Goal: Task Accomplishment & Management: Manage account settings

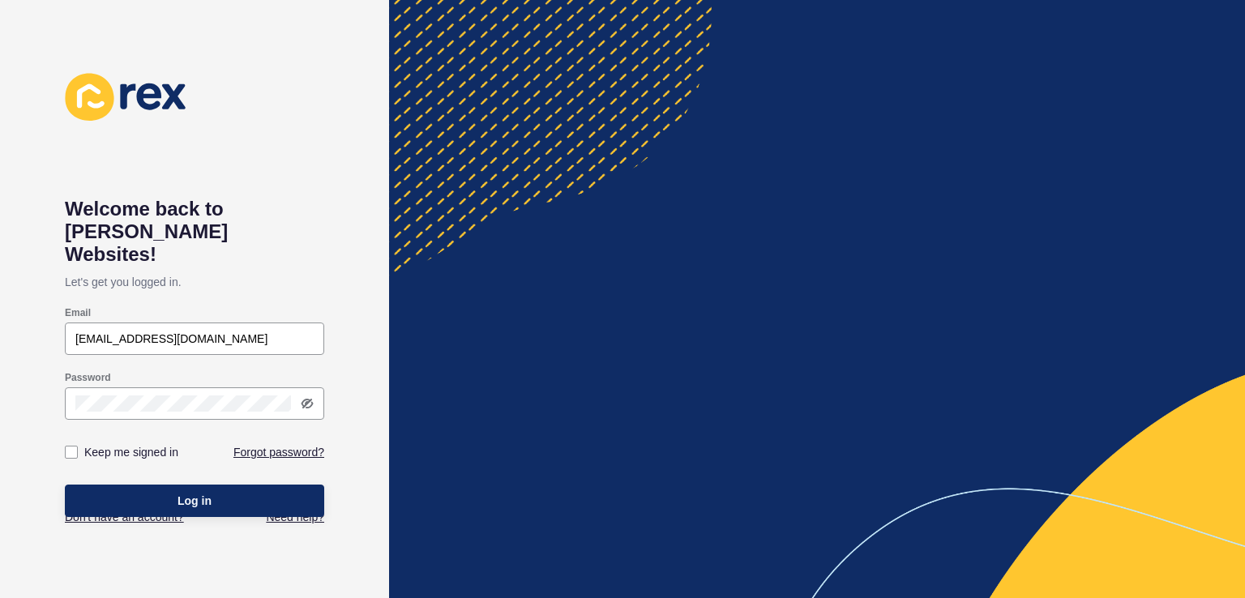
type input "[EMAIL_ADDRESS][DOMAIN_NAME]"
drag, startPoint x: 0, startPoint y: 344, endPoint x: 17, endPoint y: 346, distance: 17.1
click at [0, 344] on div "Welcome back to [PERSON_NAME] Websites! Let's get you logged in. Email [EMAIL_A…" at bounding box center [194, 299] width 389 height 598
click at [129, 485] on button "Log in" at bounding box center [194, 501] width 259 height 32
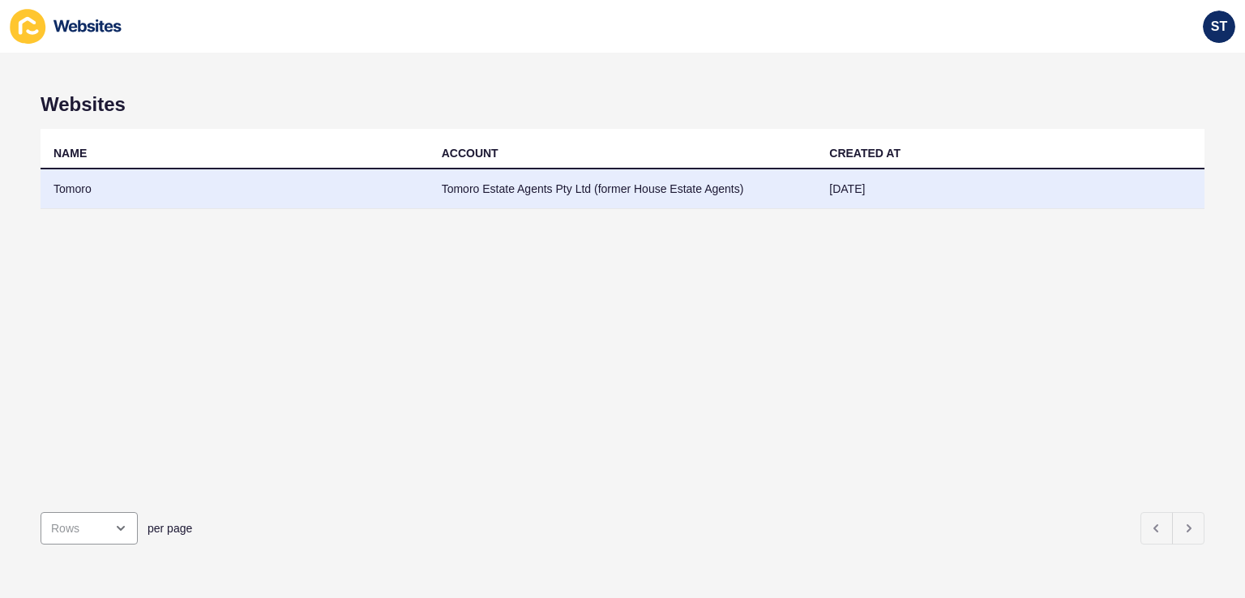
click at [677, 195] on td "Tomoro Estate Agents Pty Ltd (former House Estate Agents)" at bounding box center [623, 189] width 388 height 40
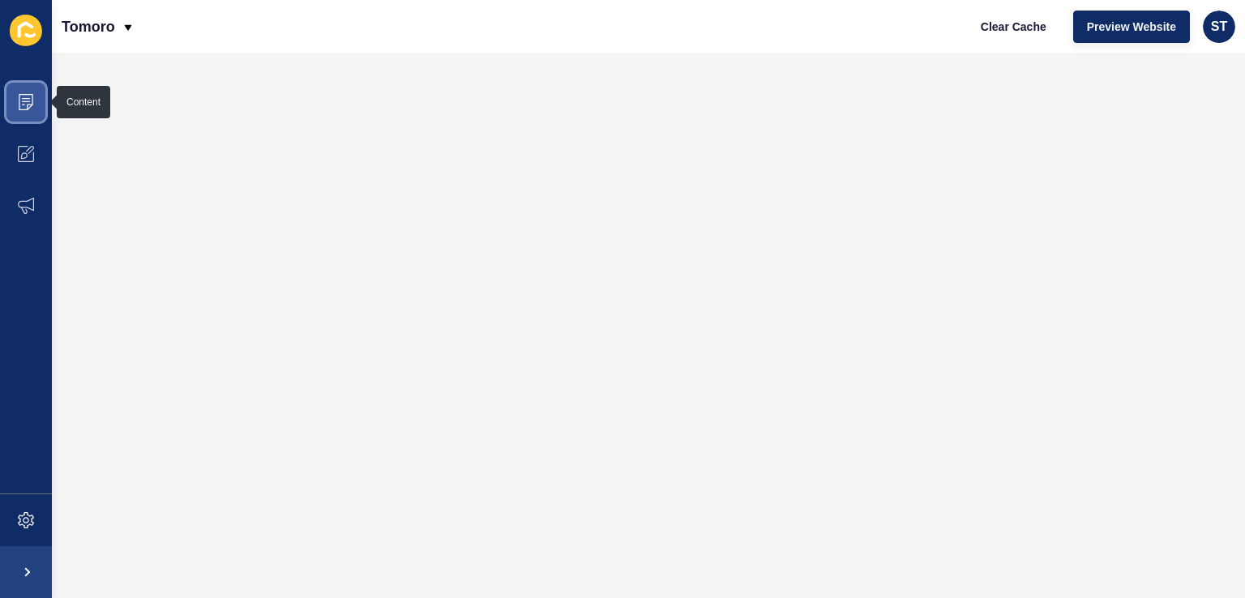
click at [29, 102] on icon at bounding box center [26, 102] width 16 height 16
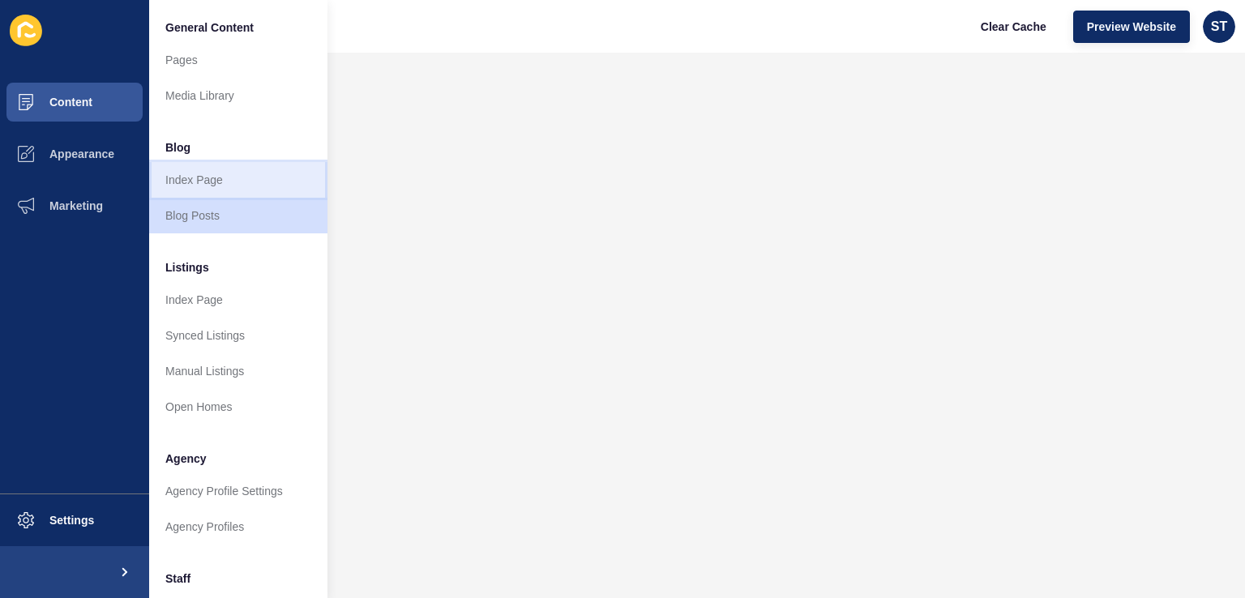
click at [232, 178] on link "Index Page" at bounding box center [238, 180] width 178 height 36
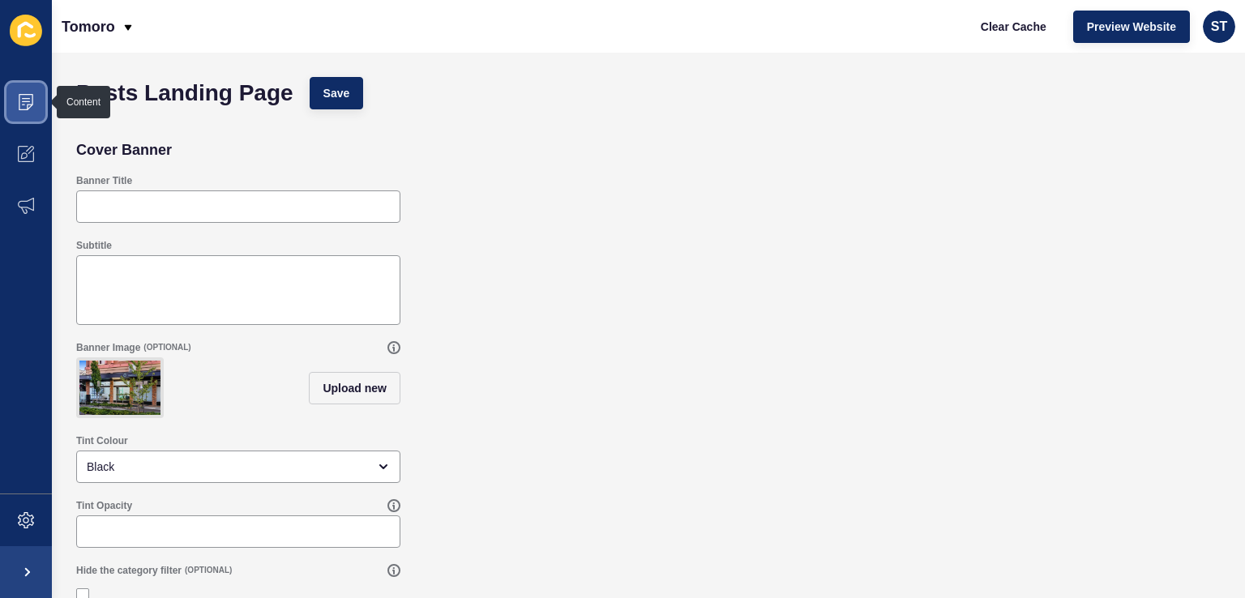
click at [18, 106] on icon at bounding box center [26, 102] width 16 height 16
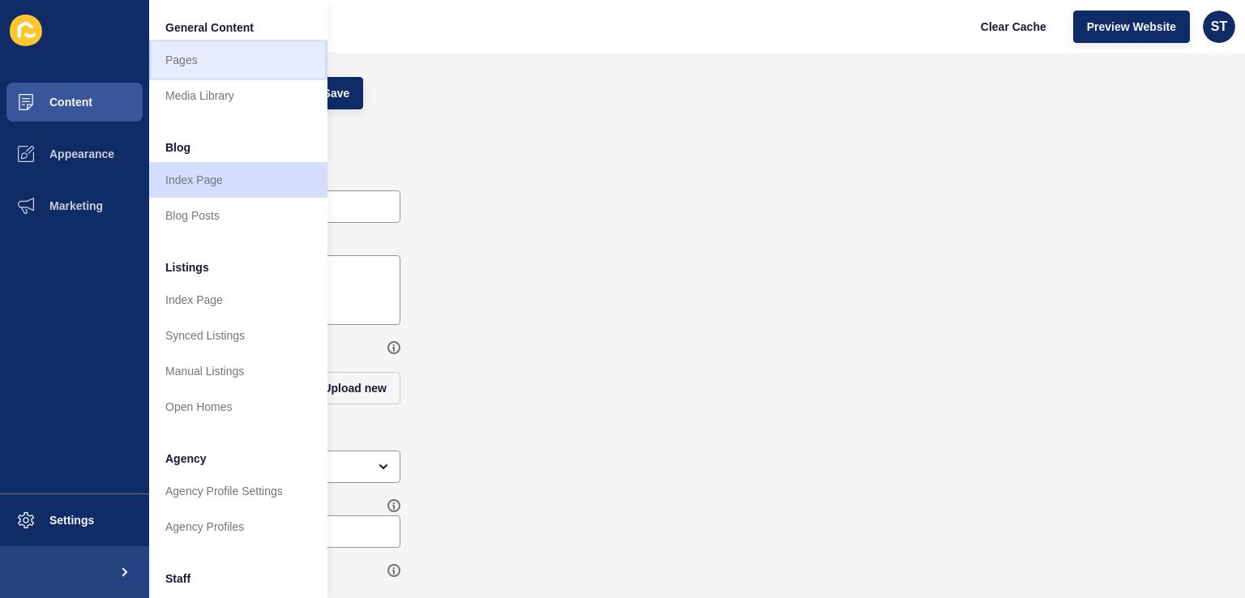
click at [220, 71] on link "Pages" at bounding box center [238, 60] width 178 height 36
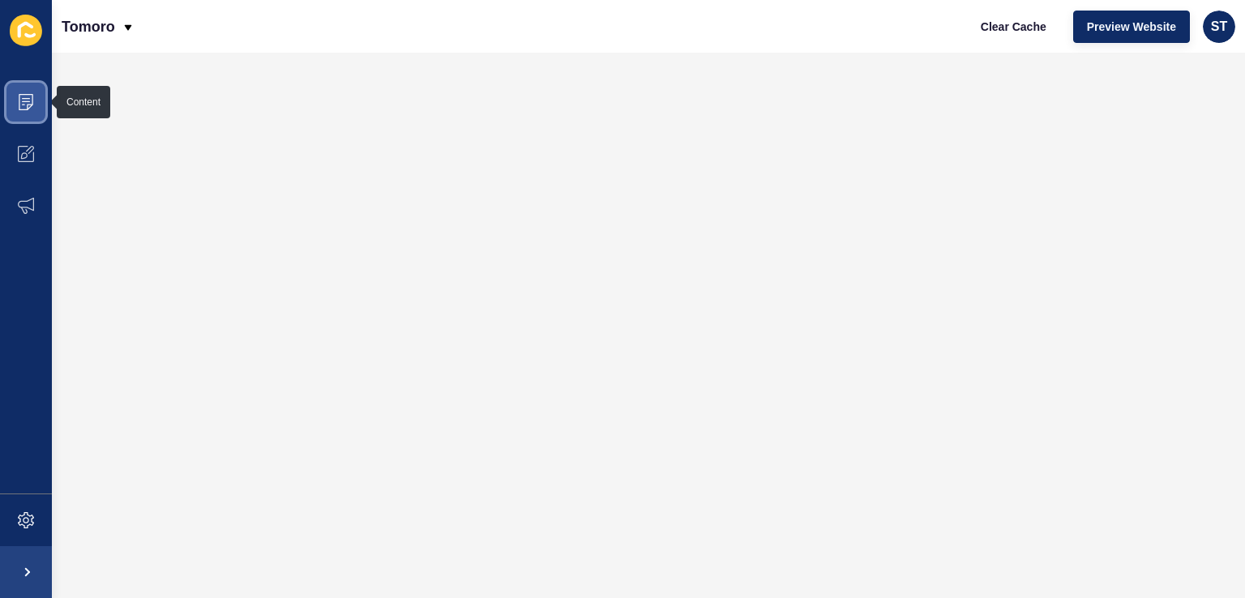
click at [28, 98] on icon at bounding box center [26, 98] width 8 height 1
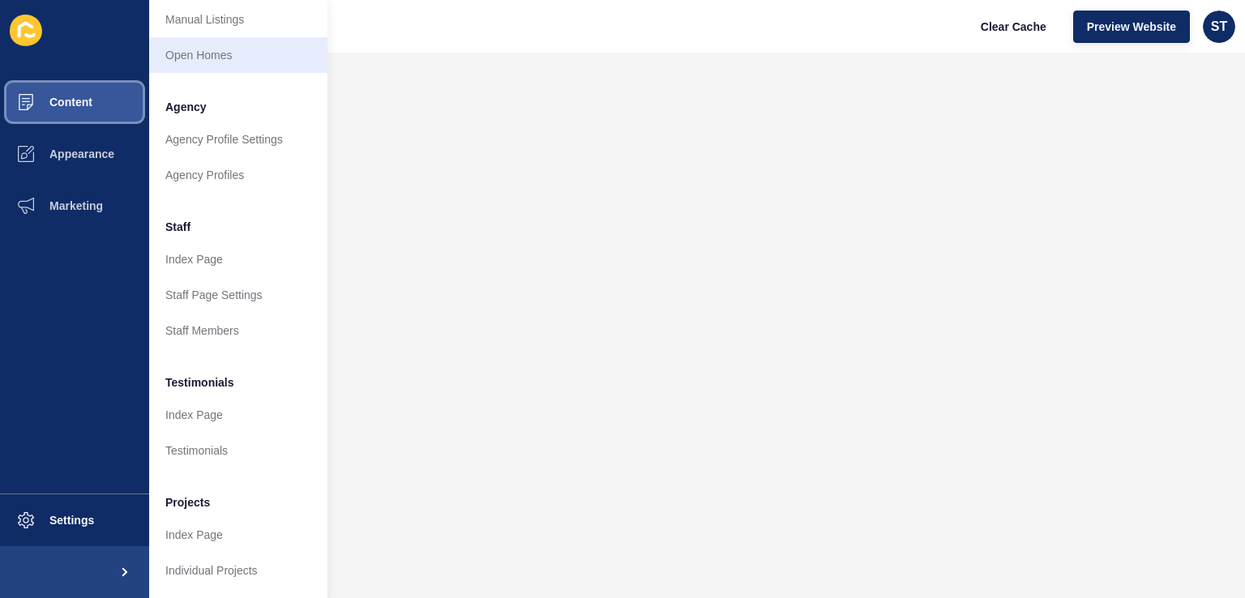
scroll to position [364, 0]
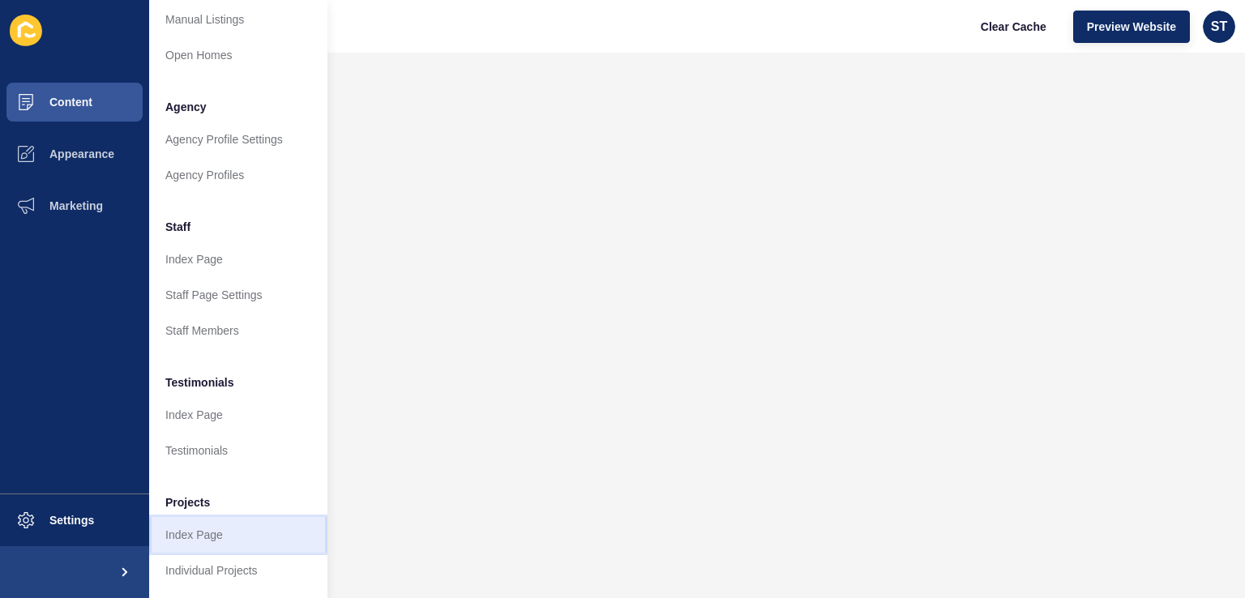
click at [224, 518] on link "Index Page" at bounding box center [238, 535] width 178 height 36
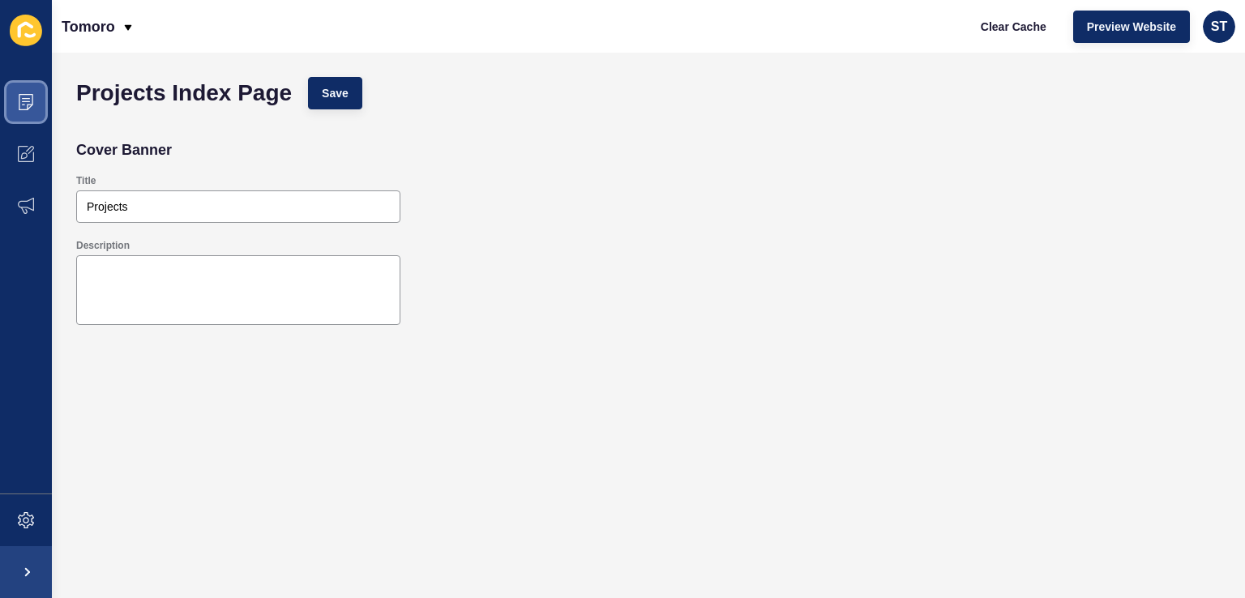
click at [14, 96] on span at bounding box center [26, 102] width 52 height 52
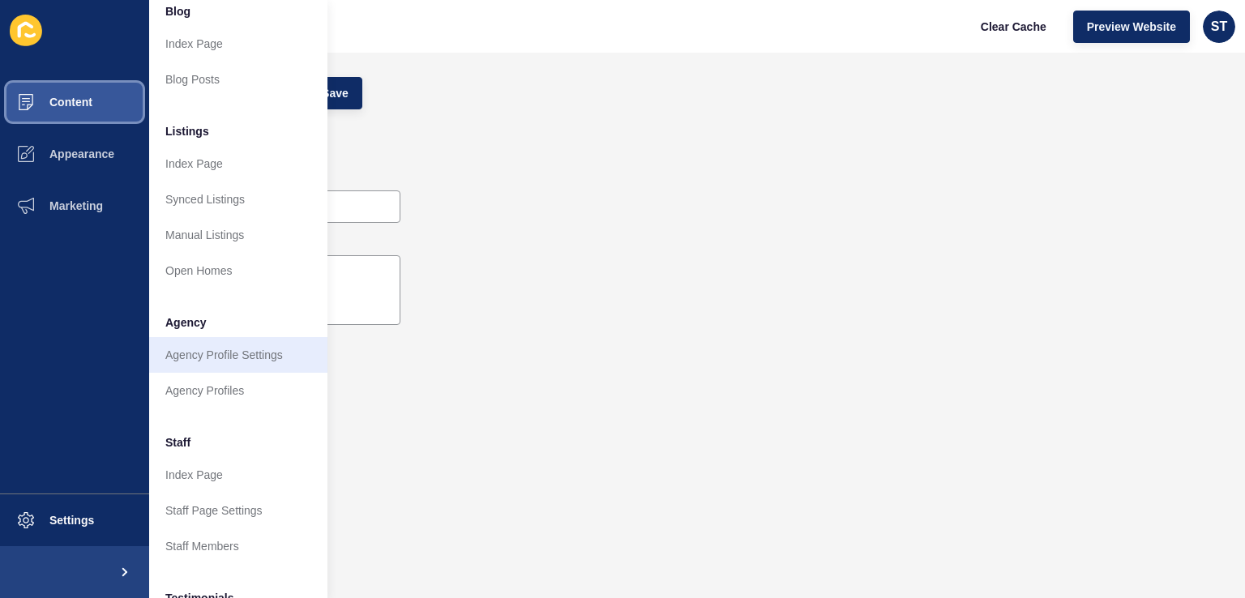
scroll to position [138, 0]
click at [232, 344] on link "Agency Profile Settings" at bounding box center [238, 354] width 178 height 36
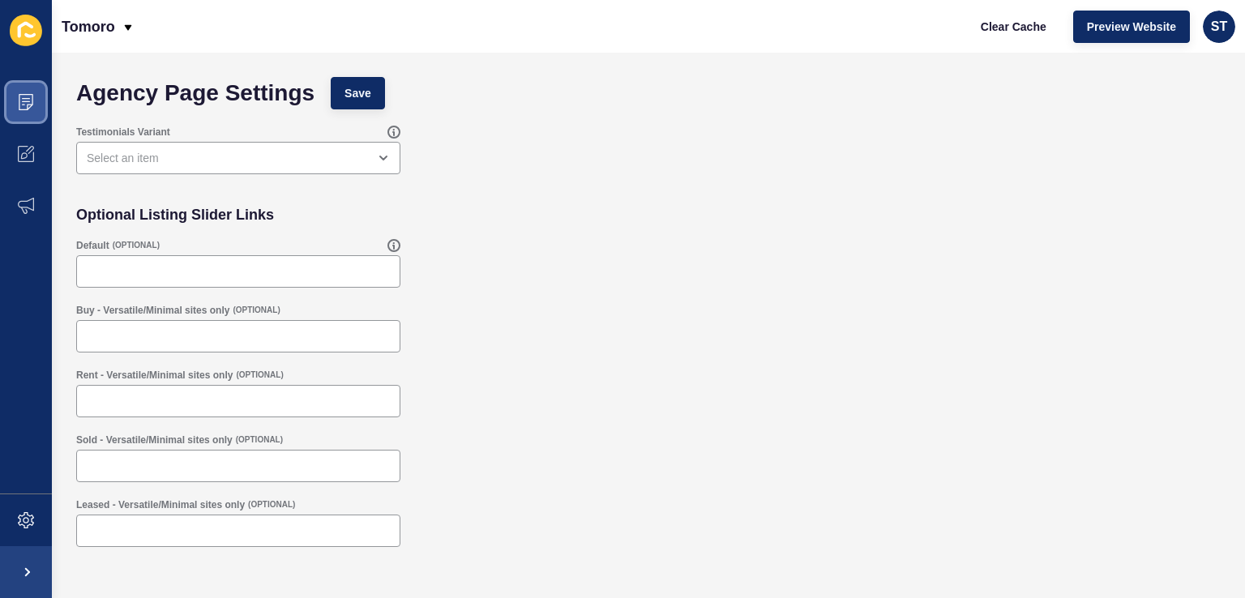
click at [13, 95] on span at bounding box center [26, 102] width 52 height 52
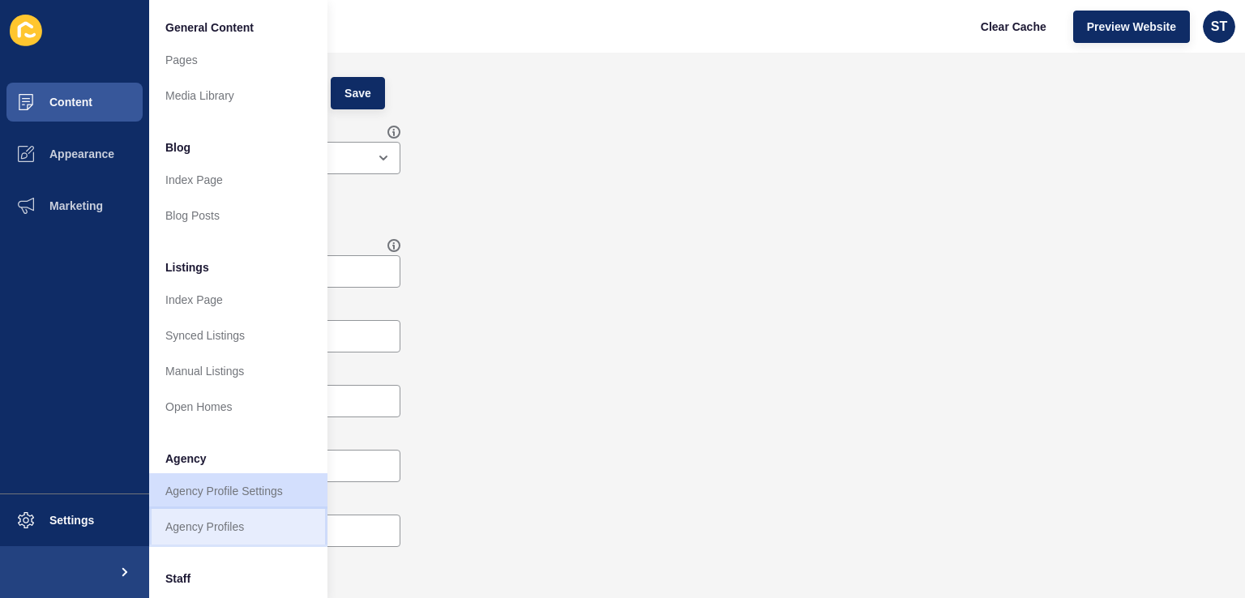
click at [230, 520] on link "Agency Profiles" at bounding box center [238, 527] width 178 height 36
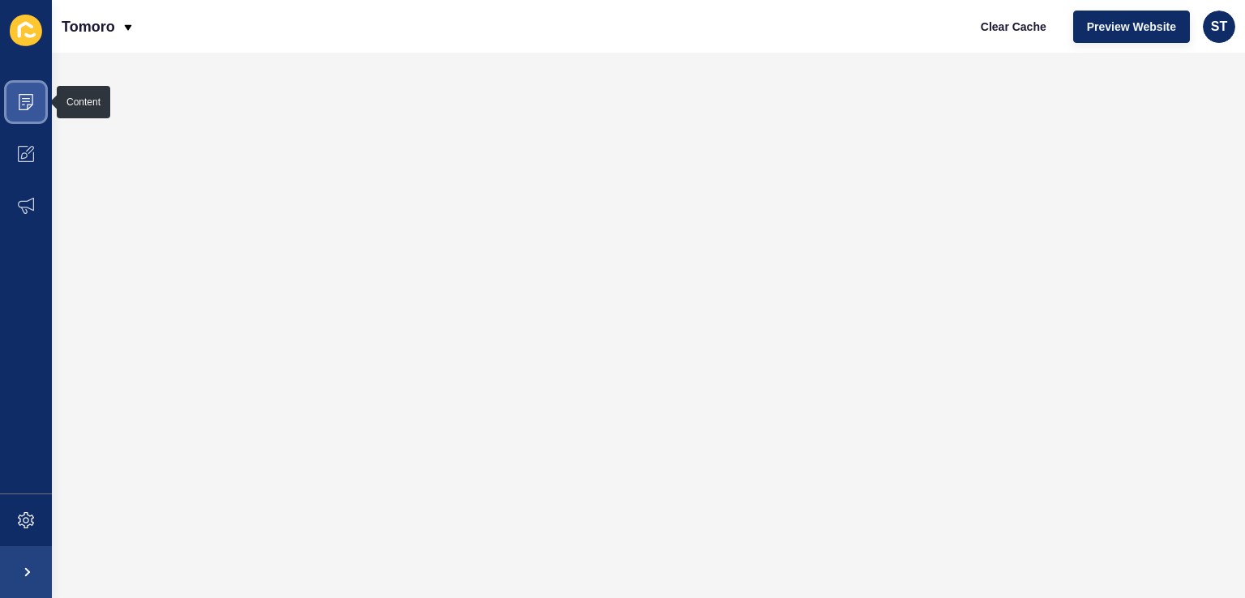
click at [26, 103] on icon at bounding box center [26, 102] width 16 height 16
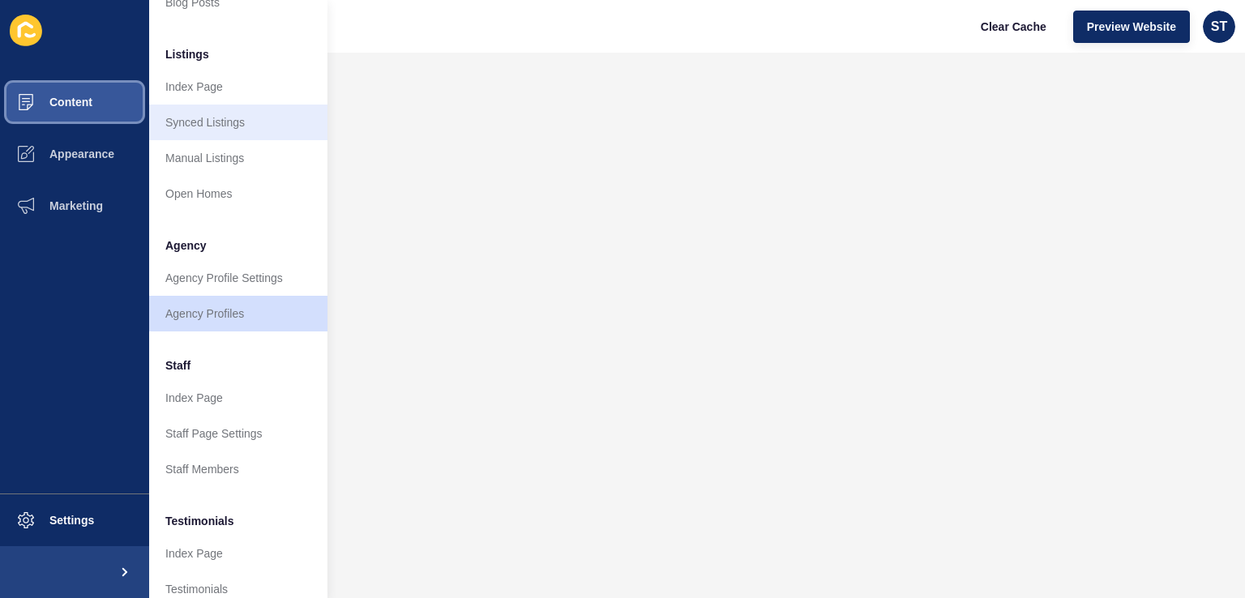
scroll to position [254, 0]
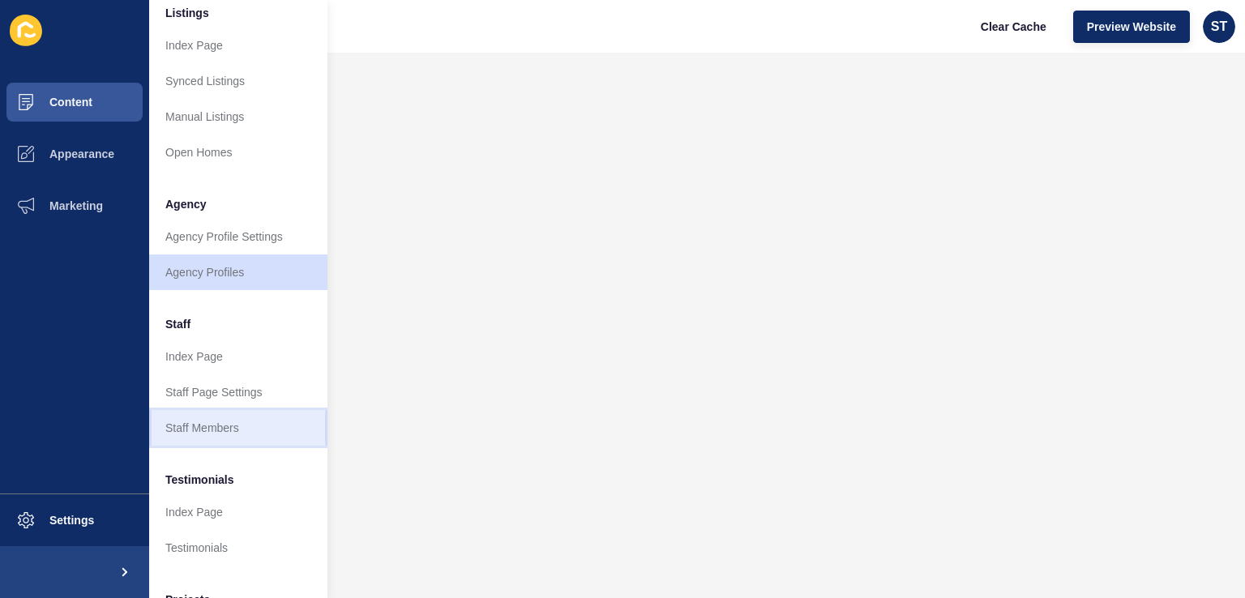
click at [254, 430] on link "Staff Members" at bounding box center [238, 428] width 178 height 36
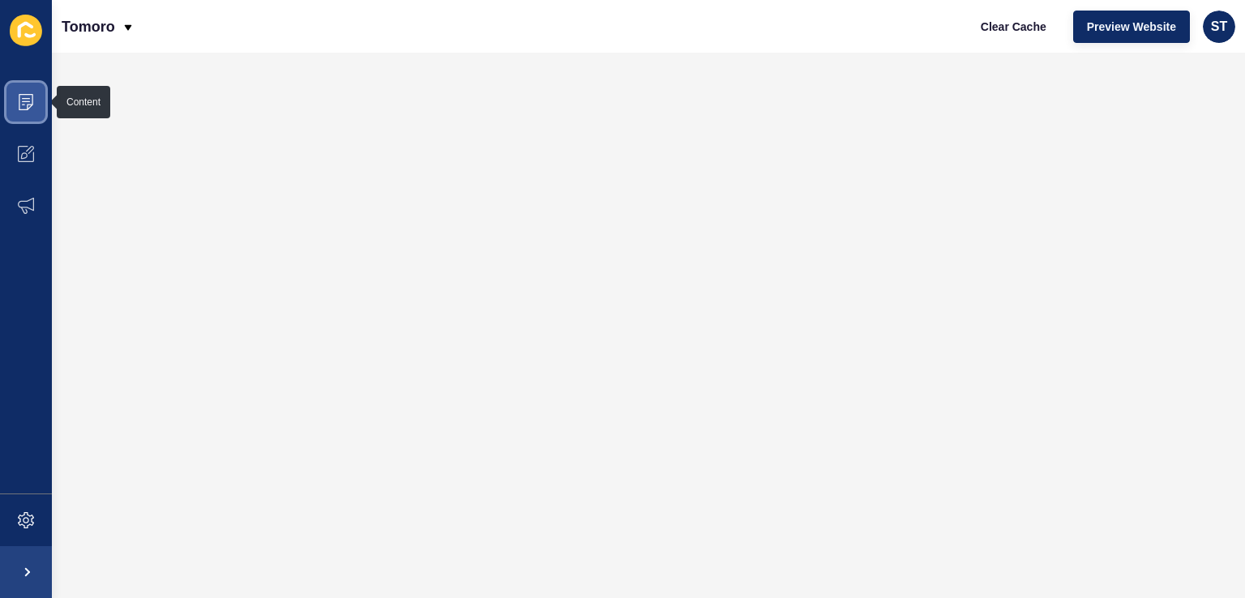
click at [19, 107] on icon at bounding box center [26, 102] width 16 height 16
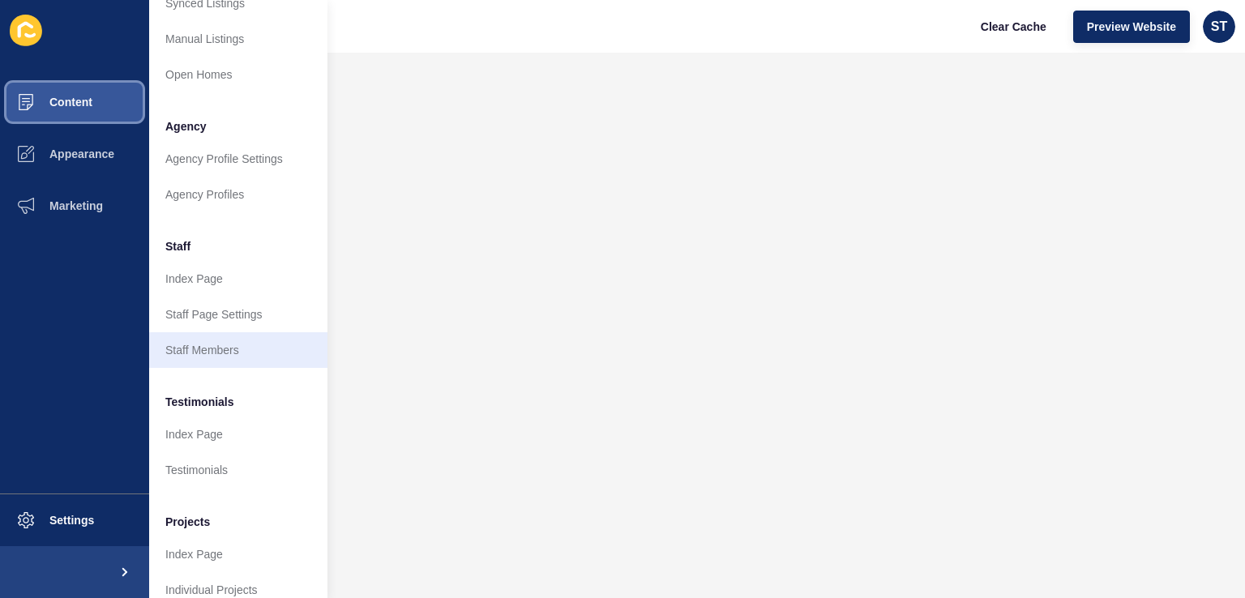
scroll to position [364, 0]
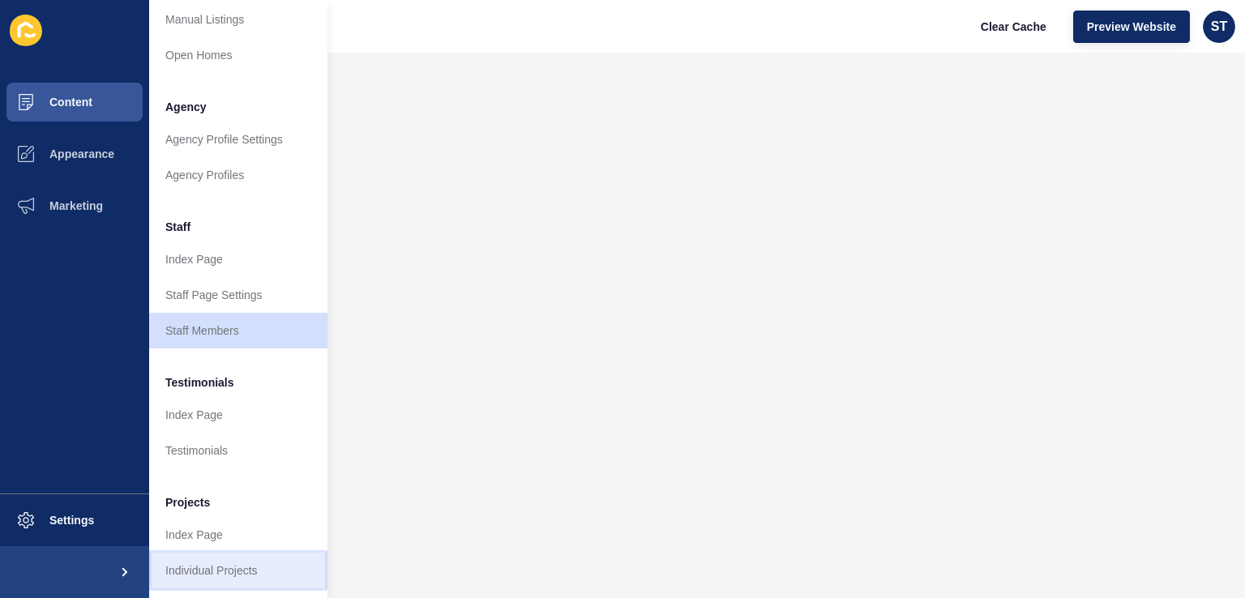
click at [271, 562] on link "Individual Projects" at bounding box center [238, 571] width 178 height 36
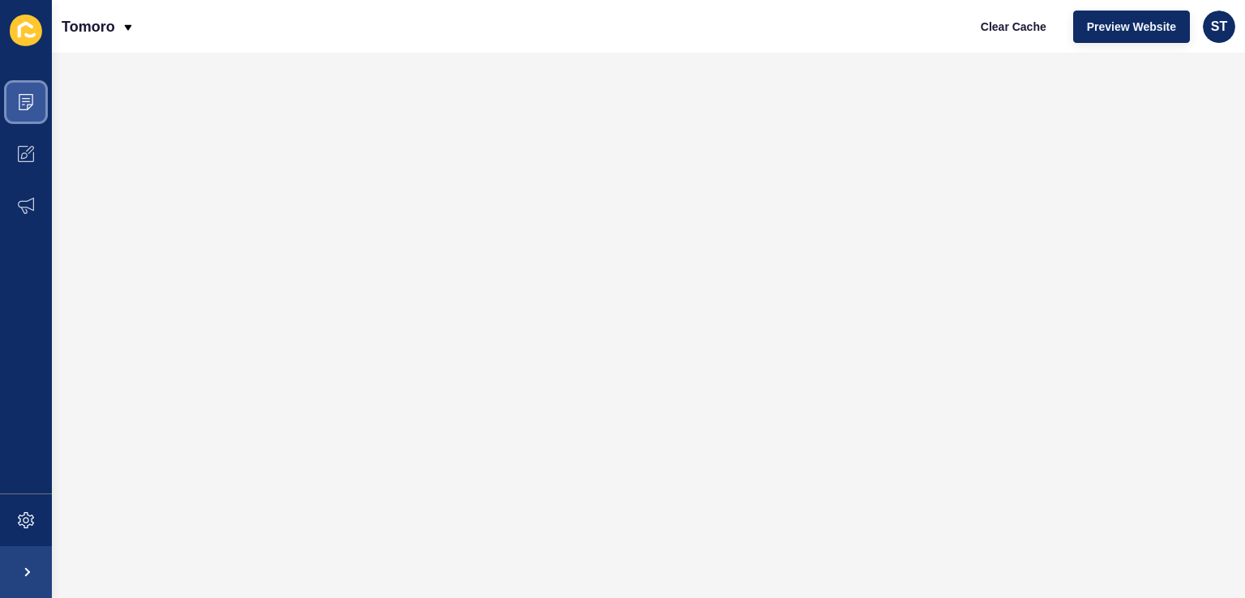
click at [20, 102] on icon at bounding box center [26, 102] width 16 height 16
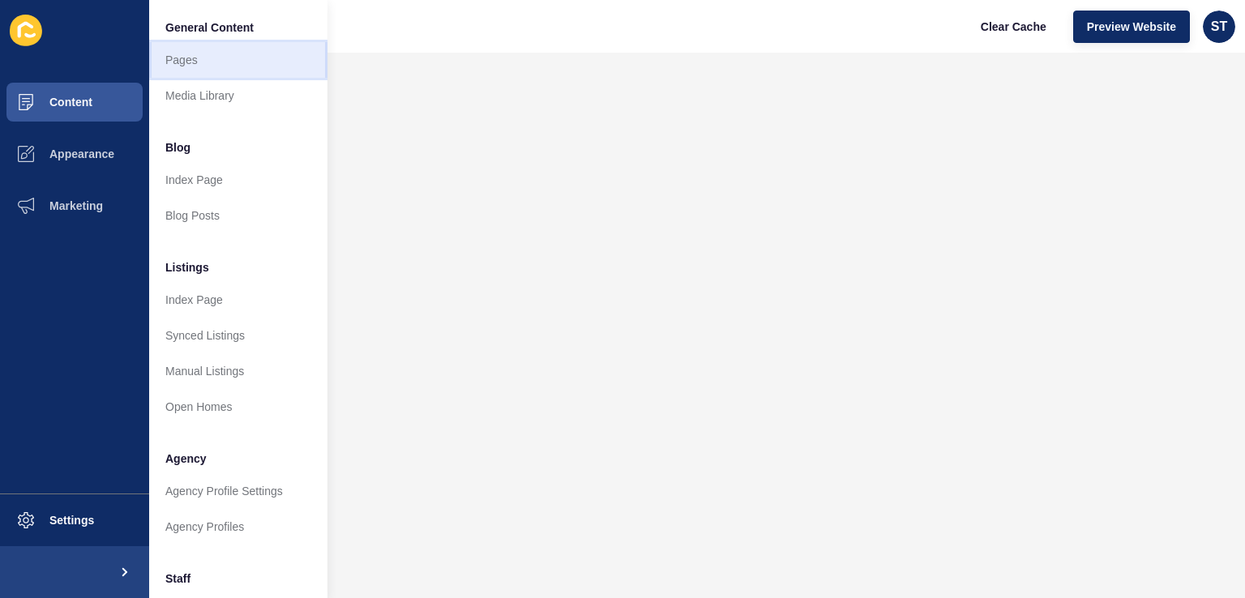
click at [219, 50] on link "Pages" at bounding box center [238, 60] width 178 height 36
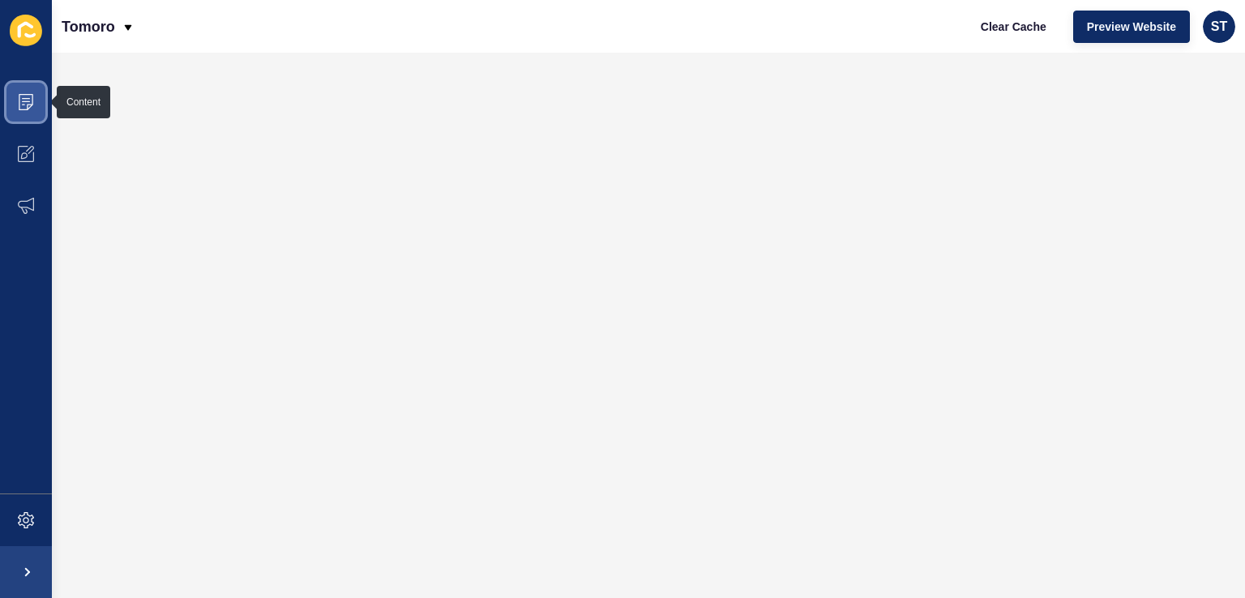
click at [27, 94] on icon at bounding box center [26, 102] width 15 height 16
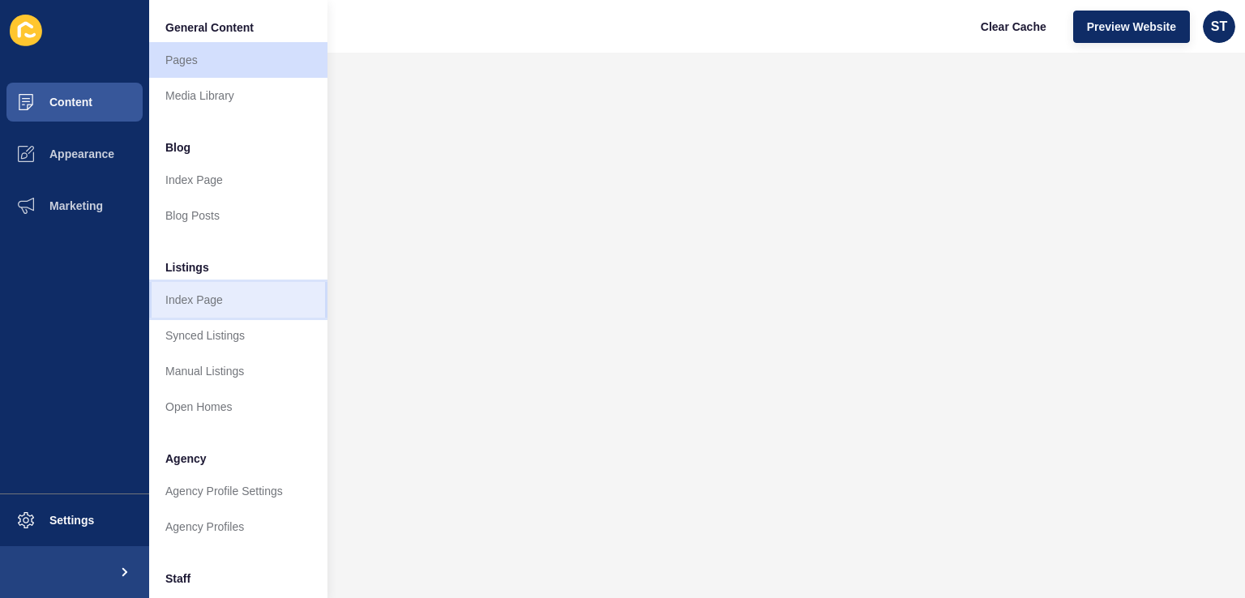
click at [246, 301] on link "Index Page" at bounding box center [238, 300] width 178 height 36
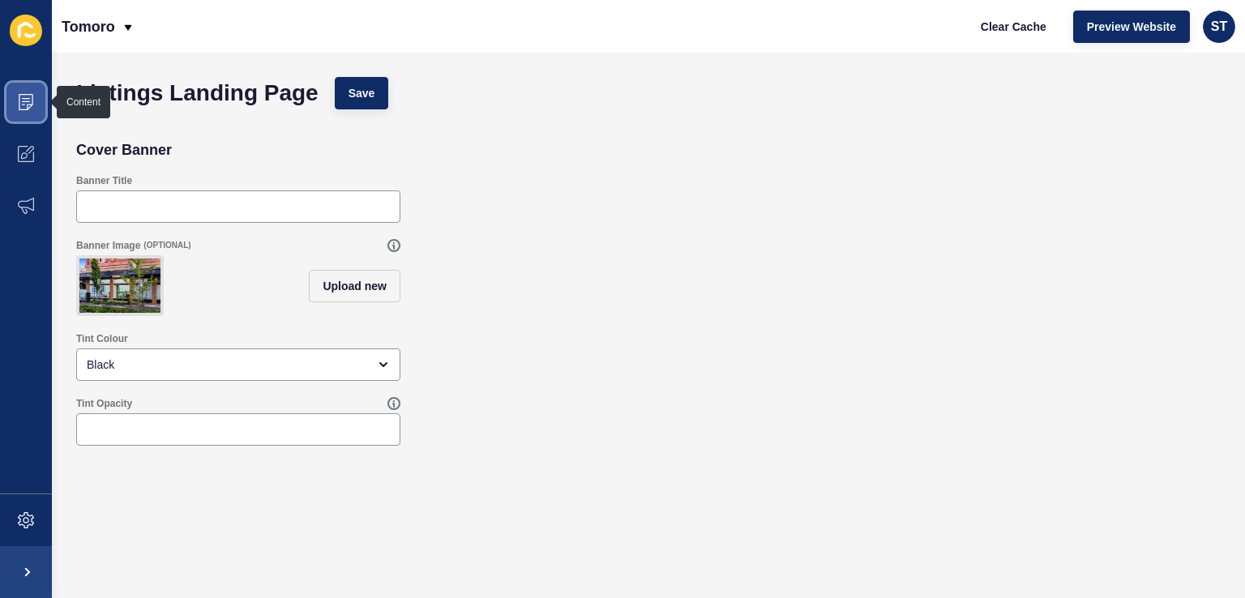
click at [7, 96] on span at bounding box center [26, 102] width 52 height 52
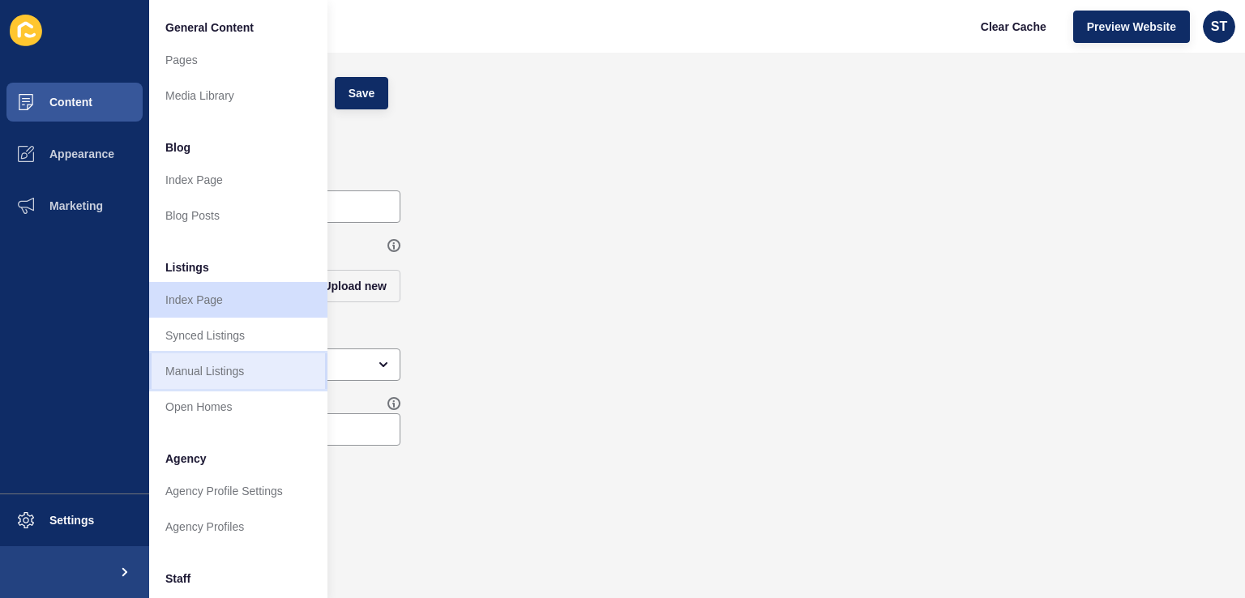
click at [237, 366] on link "Manual Listings" at bounding box center [238, 371] width 178 height 36
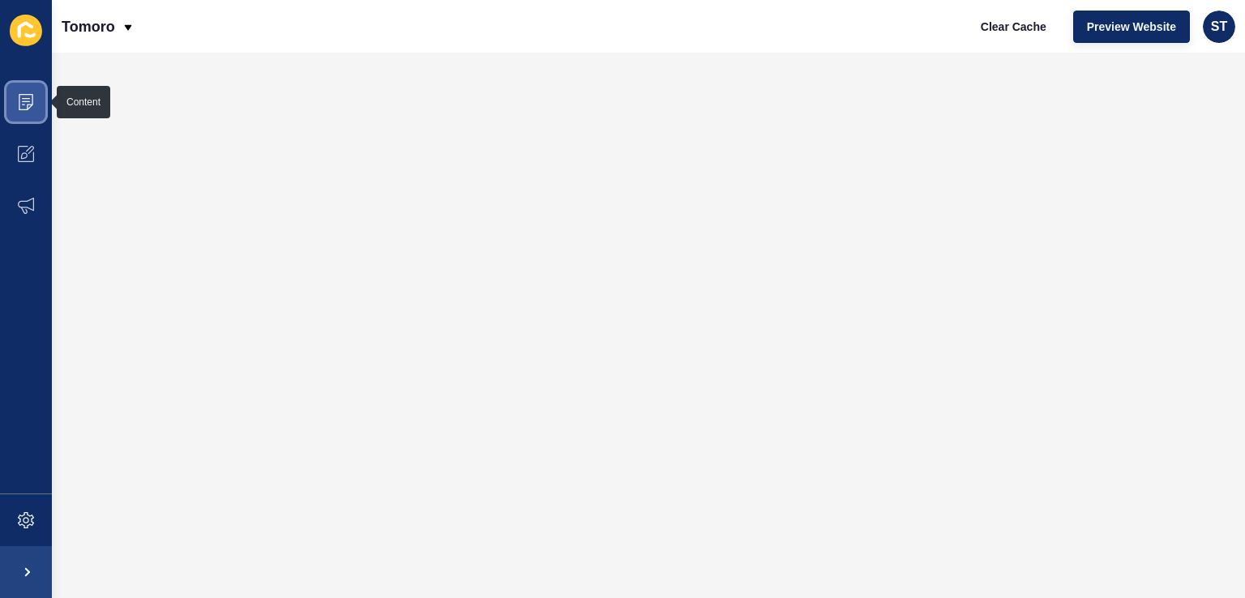
click at [13, 98] on span at bounding box center [26, 102] width 52 height 52
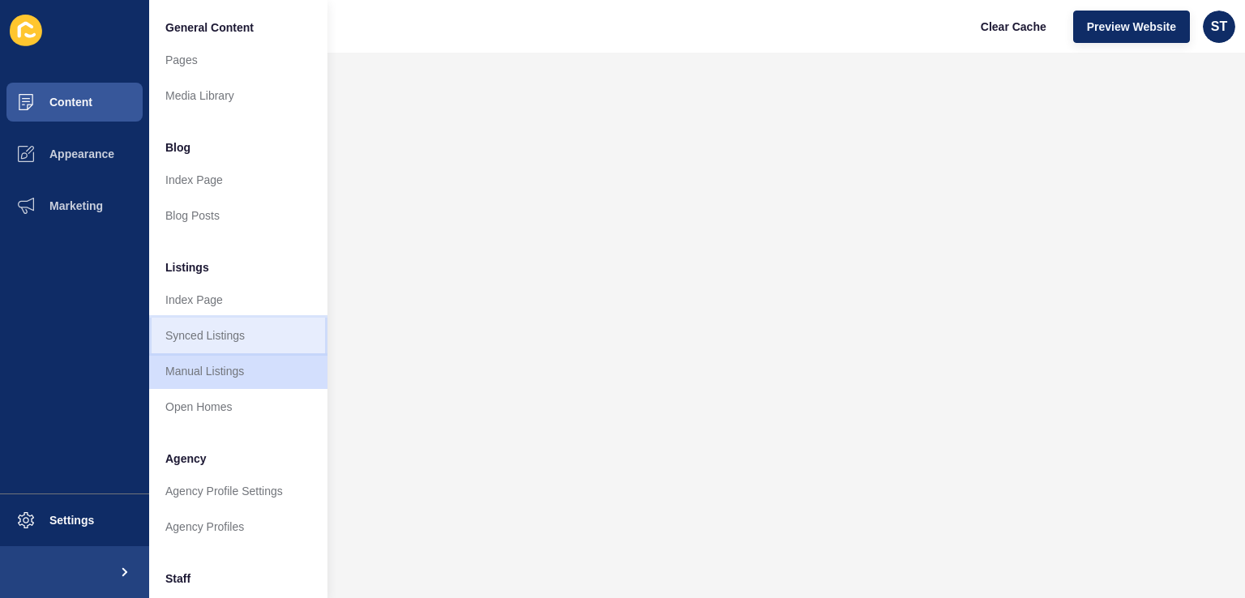
click at [222, 335] on link "Synced Listings" at bounding box center [238, 336] width 178 height 36
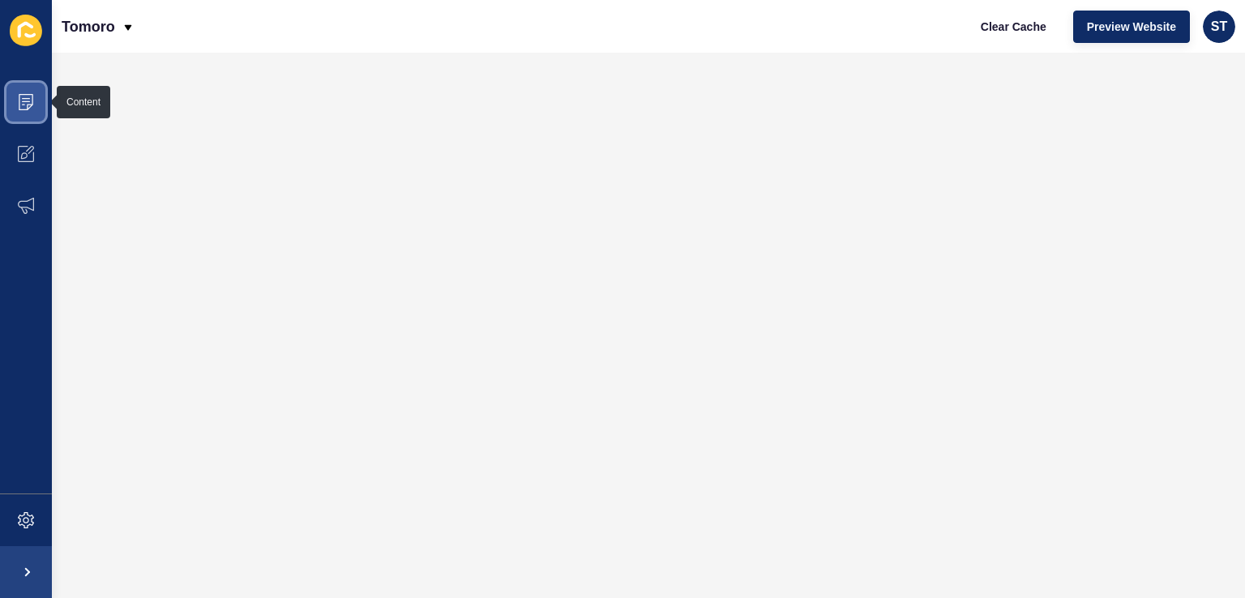
click at [27, 102] on icon at bounding box center [26, 102] width 16 height 16
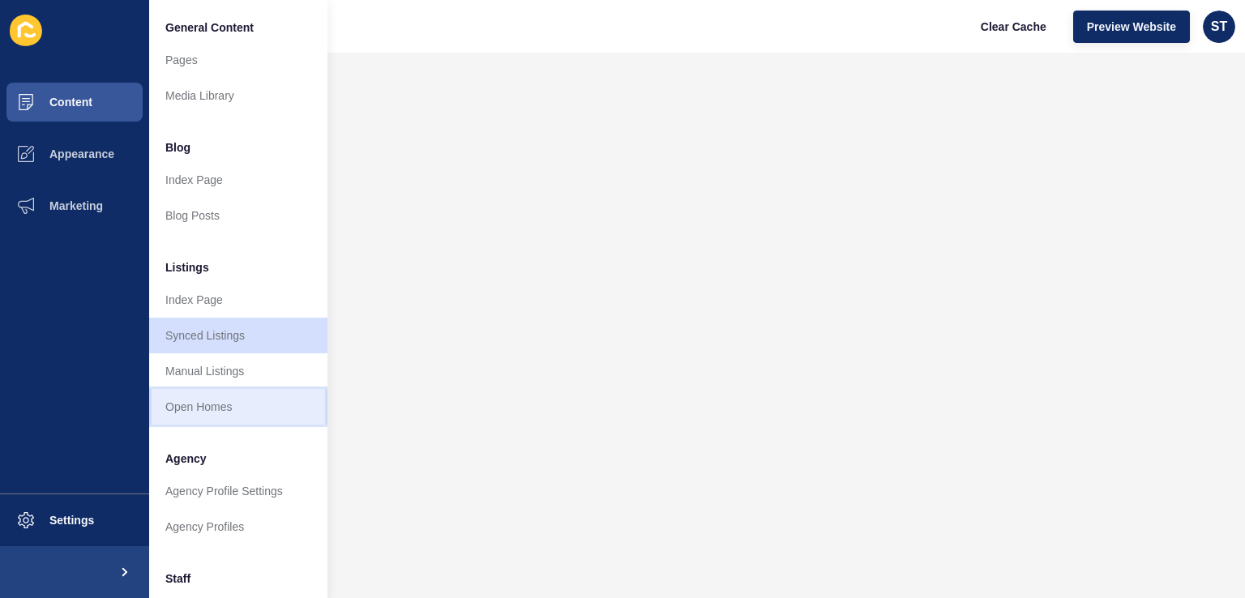
click at [207, 396] on link "Open Homes" at bounding box center [238, 407] width 178 height 36
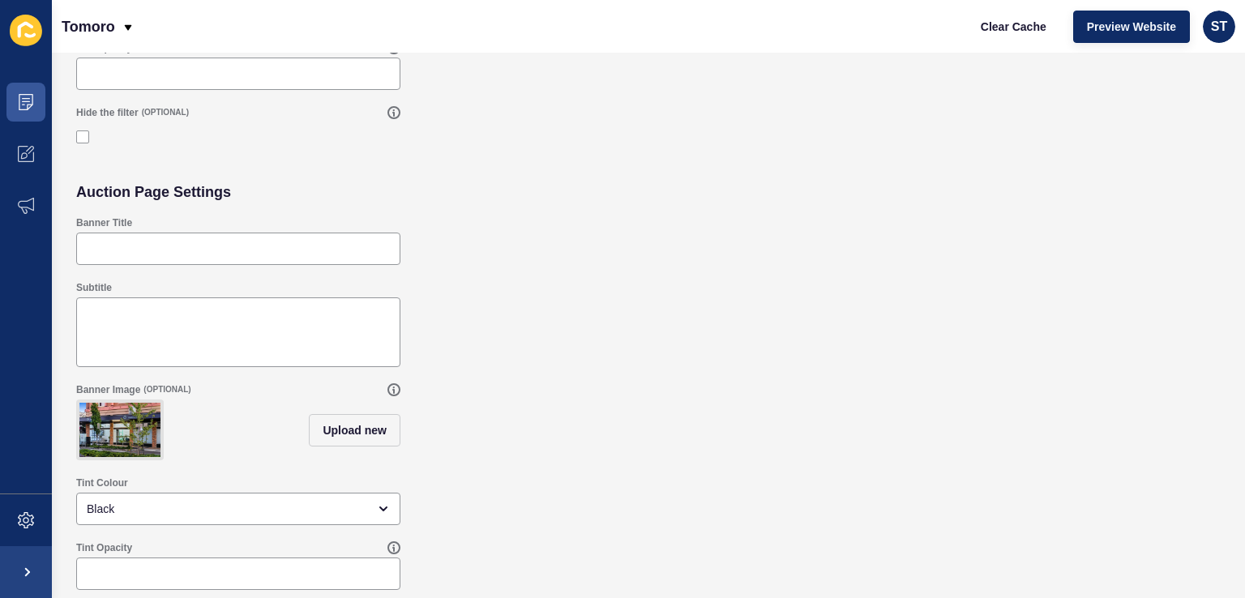
scroll to position [482, 0]
click at [15, 92] on span at bounding box center [26, 102] width 52 height 52
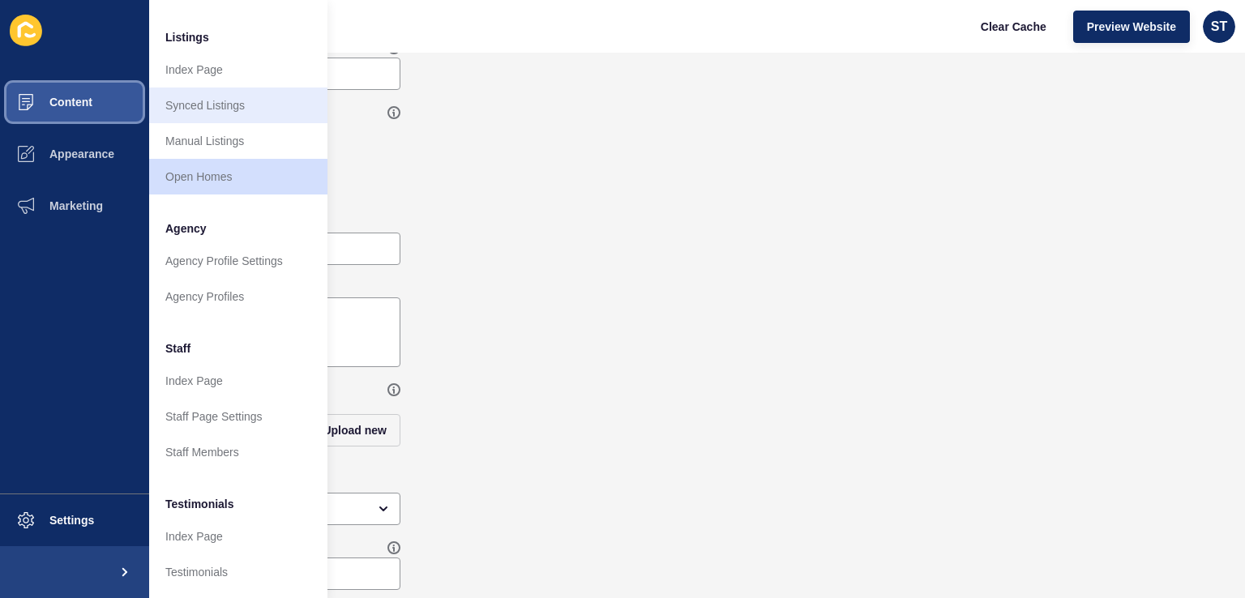
scroll to position [364, 0]
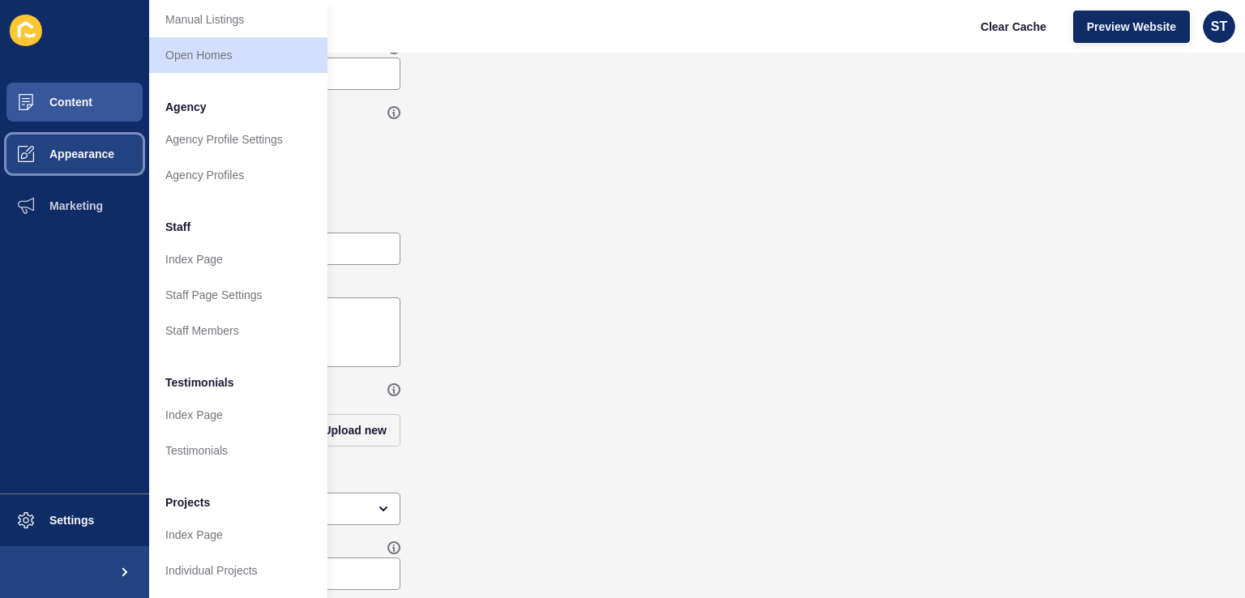
click at [71, 141] on button "Appearance" at bounding box center [74, 154] width 149 height 52
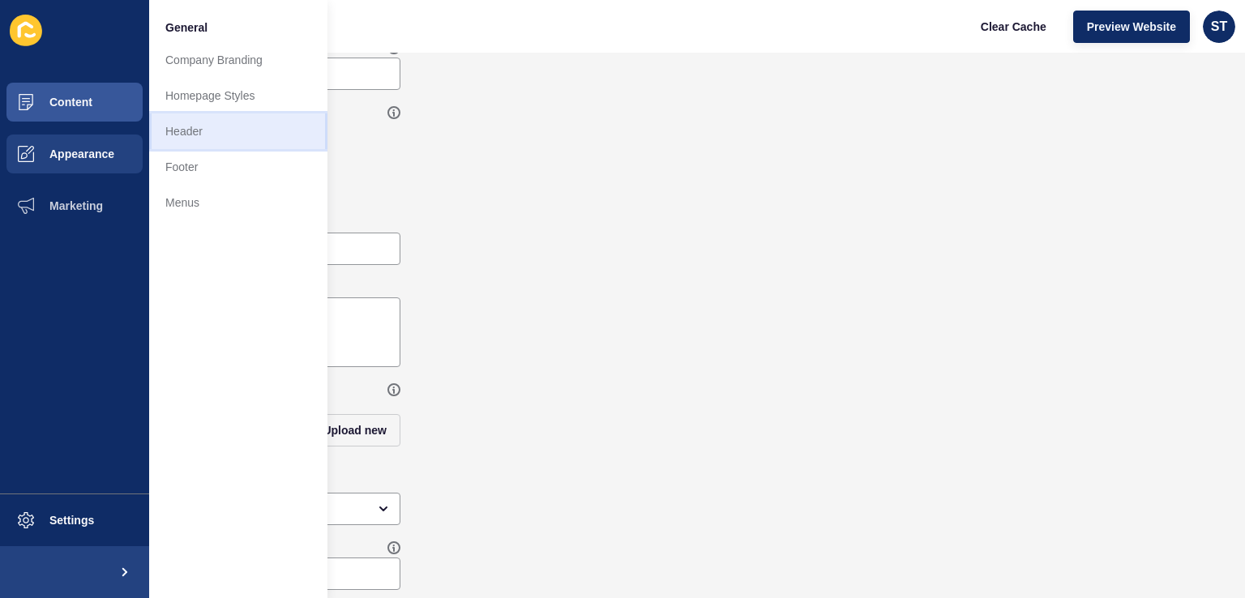
click at [210, 126] on link "Header" at bounding box center [238, 131] width 178 height 36
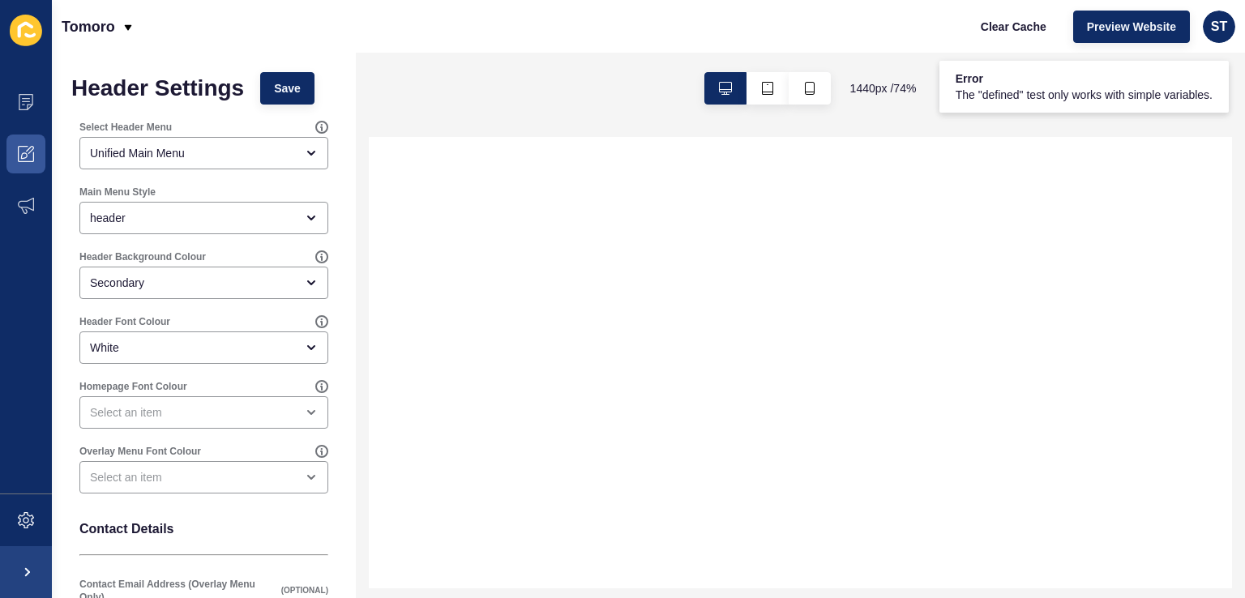
type input "[STREET_ADDRESS]"
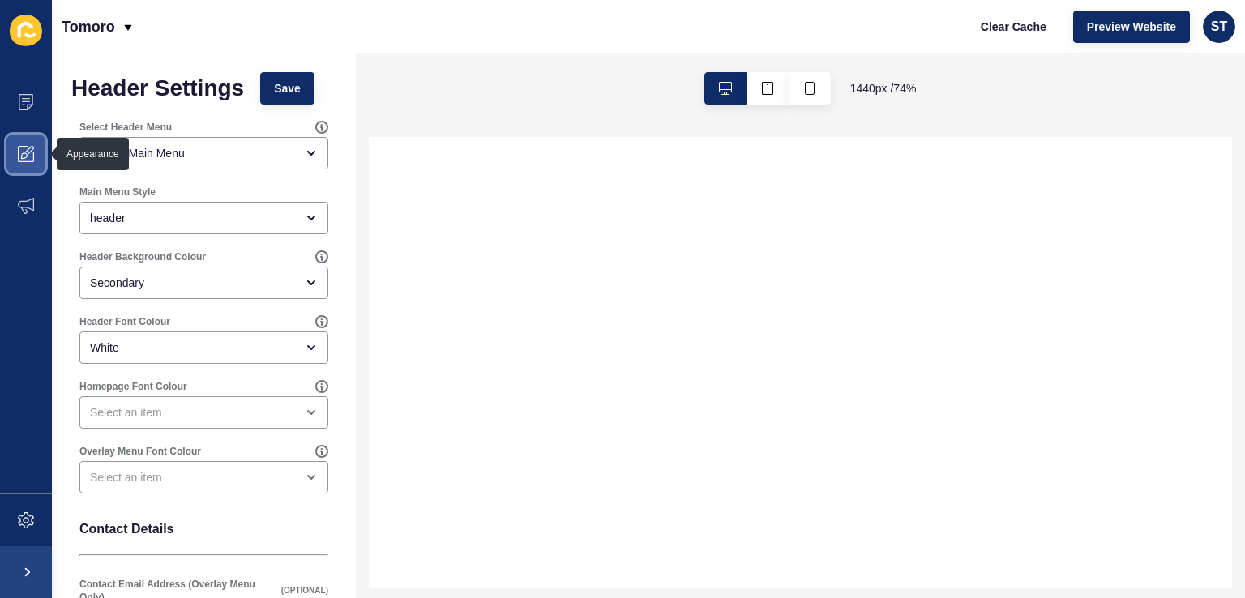
click at [13, 160] on span at bounding box center [26, 154] width 52 height 52
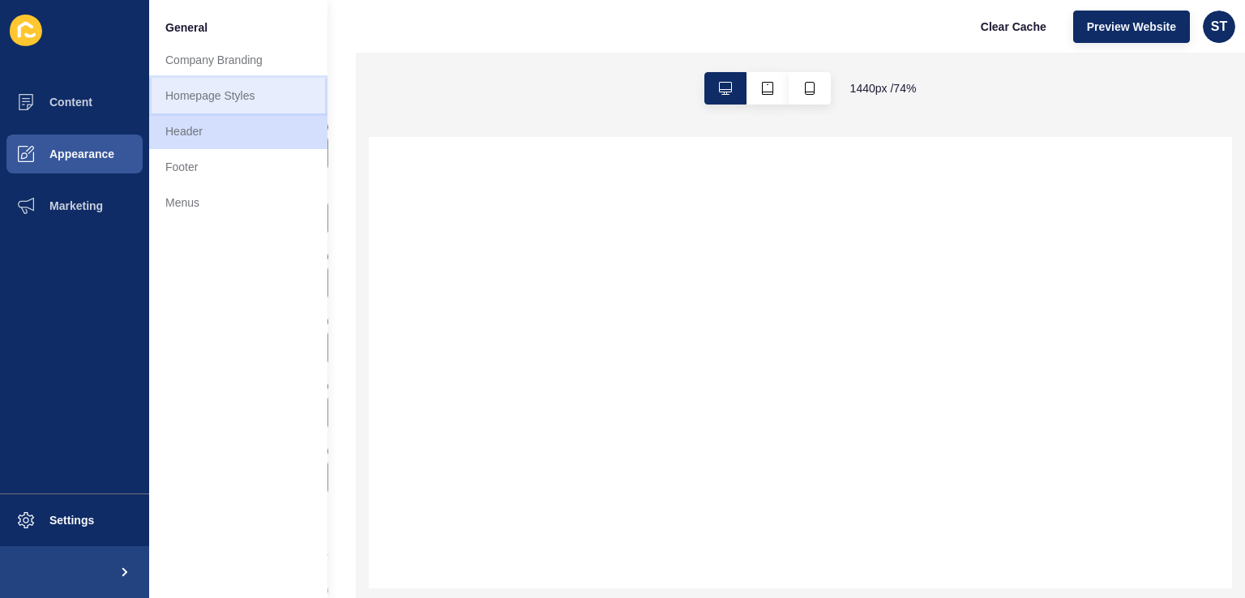
click at [241, 105] on link "Homepage Styles" at bounding box center [238, 96] width 178 height 36
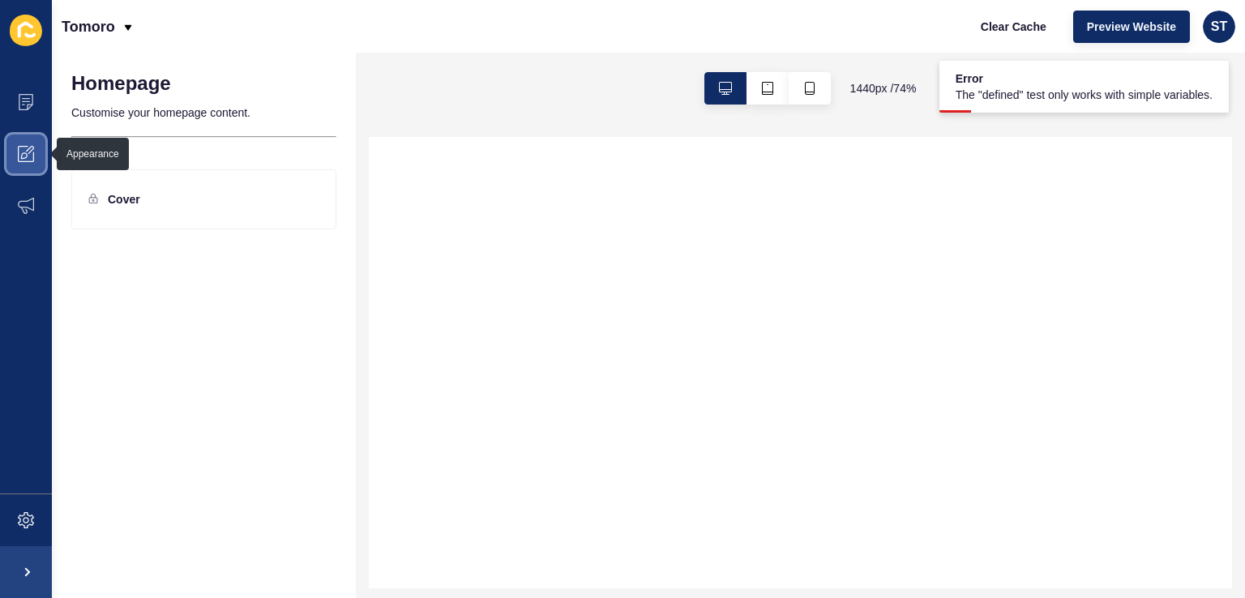
click at [18, 152] on icon at bounding box center [26, 154] width 16 height 16
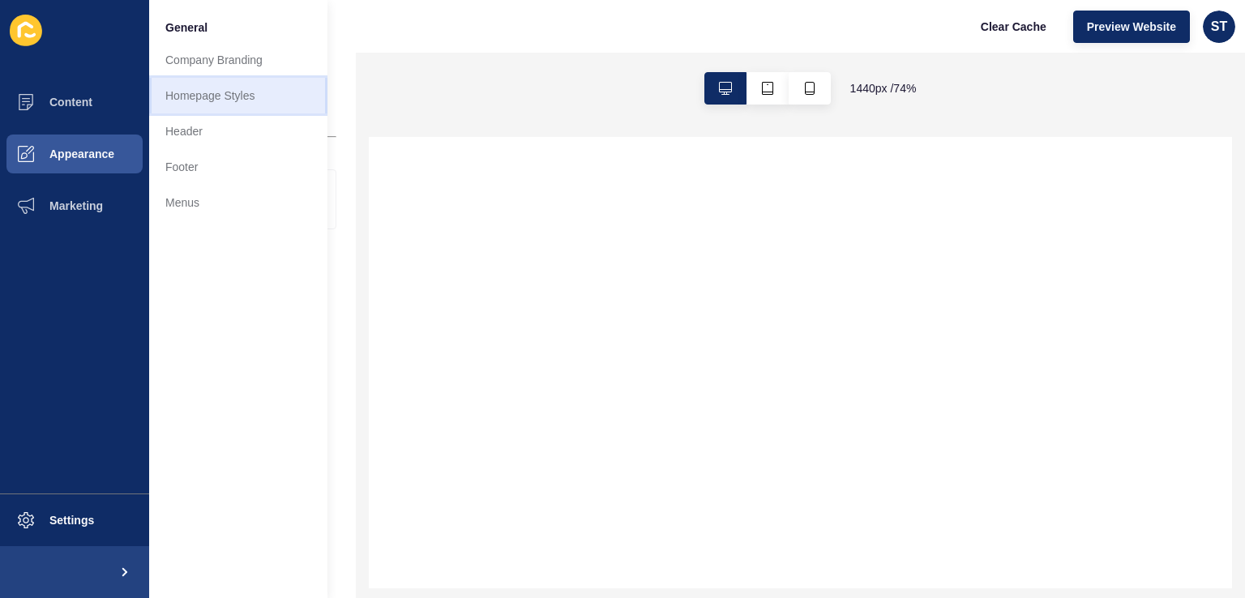
click at [261, 90] on link "Homepage Styles" at bounding box center [238, 96] width 178 height 36
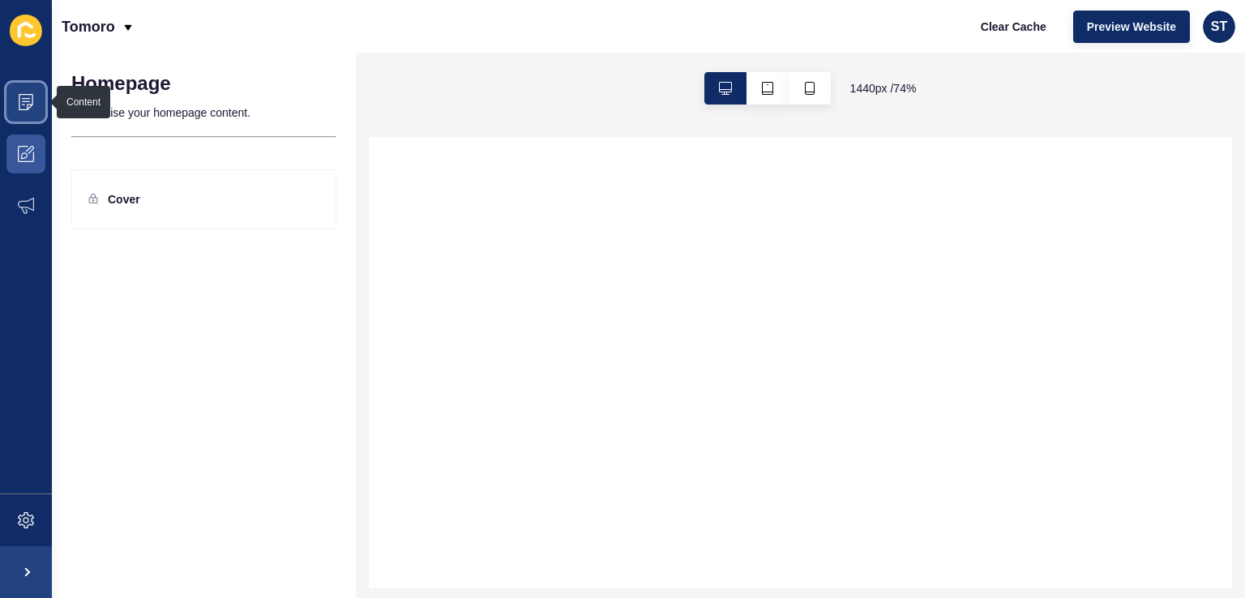
click at [24, 98] on icon at bounding box center [26, 98] width 8 height 1
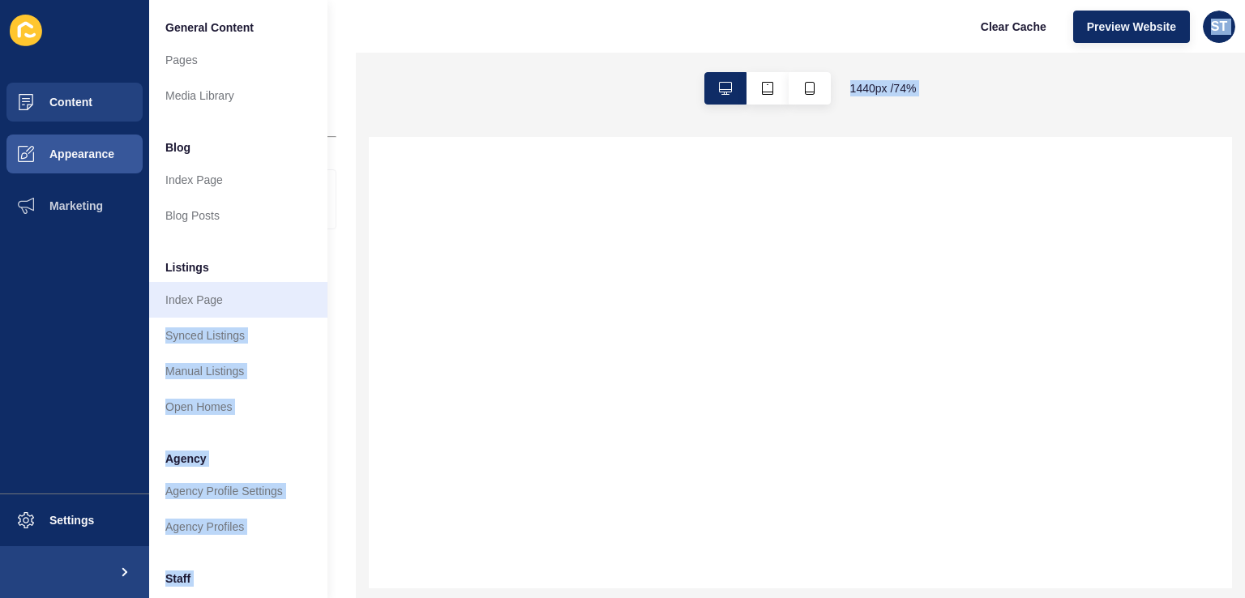
drag, startPoint x: 334, startPoint y: 387, endPoint x: 265, endPoint y: 300, distance: 110.7
click at [265, 300] on div "Content Appearance Marketing Settings General Content Pages Media Library Blog …" at bounding box center [622, 299] width 1245 height 598
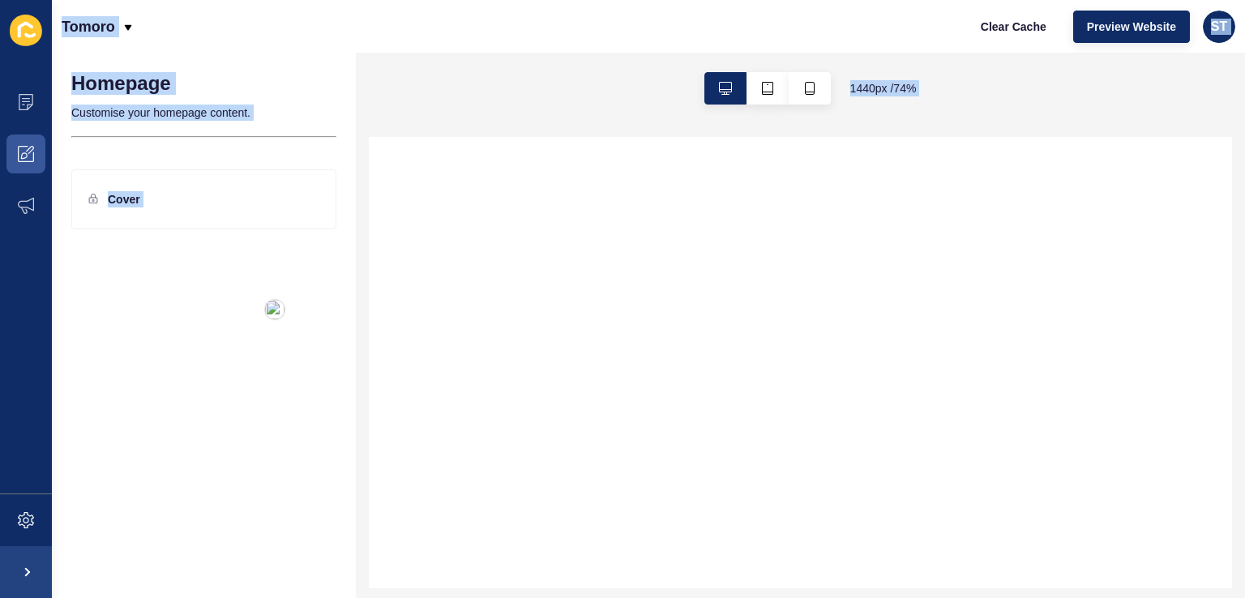
click at [268, 34] on div "Tomoro Clear Cache Preview Website ST" at bounding box center [648, 26] width 1193 height 53
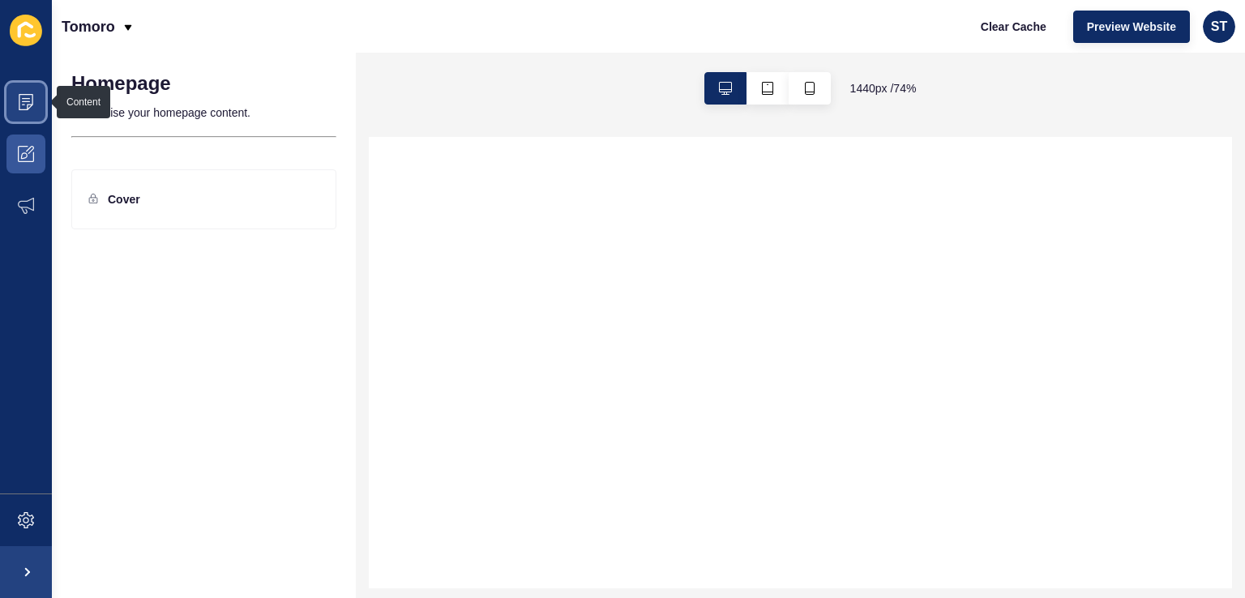
click at [32, 88] on span at bounding box center [26, 102] width 52 height 52
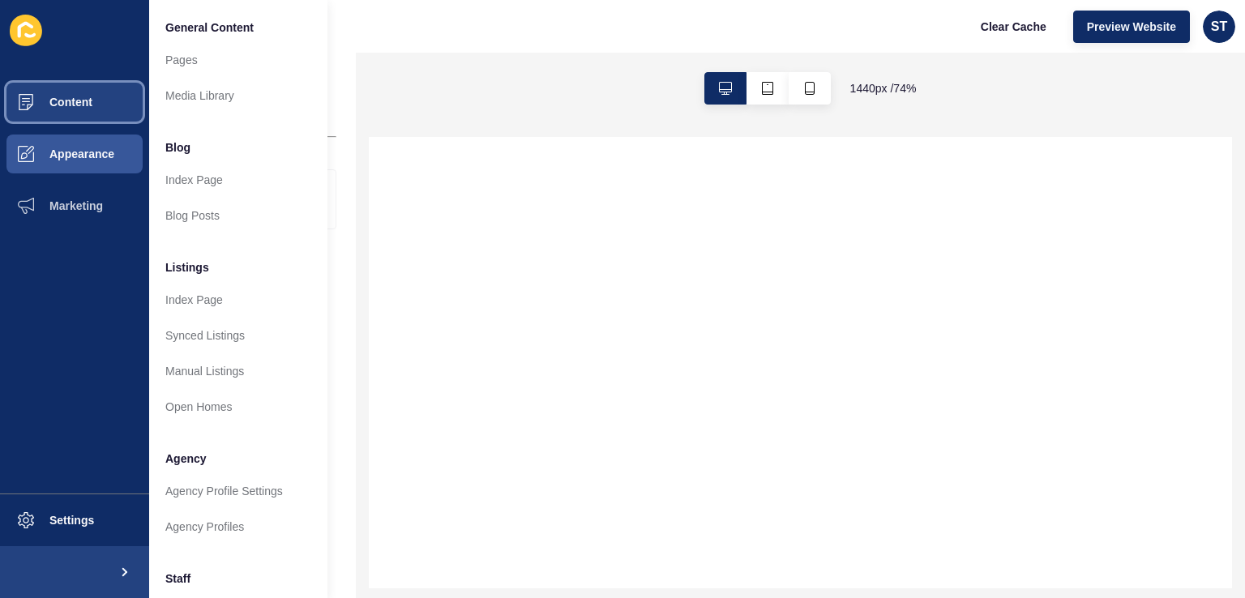
drag, startPoint x: 88, startPoint y: 107, endPoint x: 103, endPoint y: 281, distance: 174.9
click at [96, 269] on ul "Content Appearance Marketing" at bounding box center [74, 284] width 149 height 417
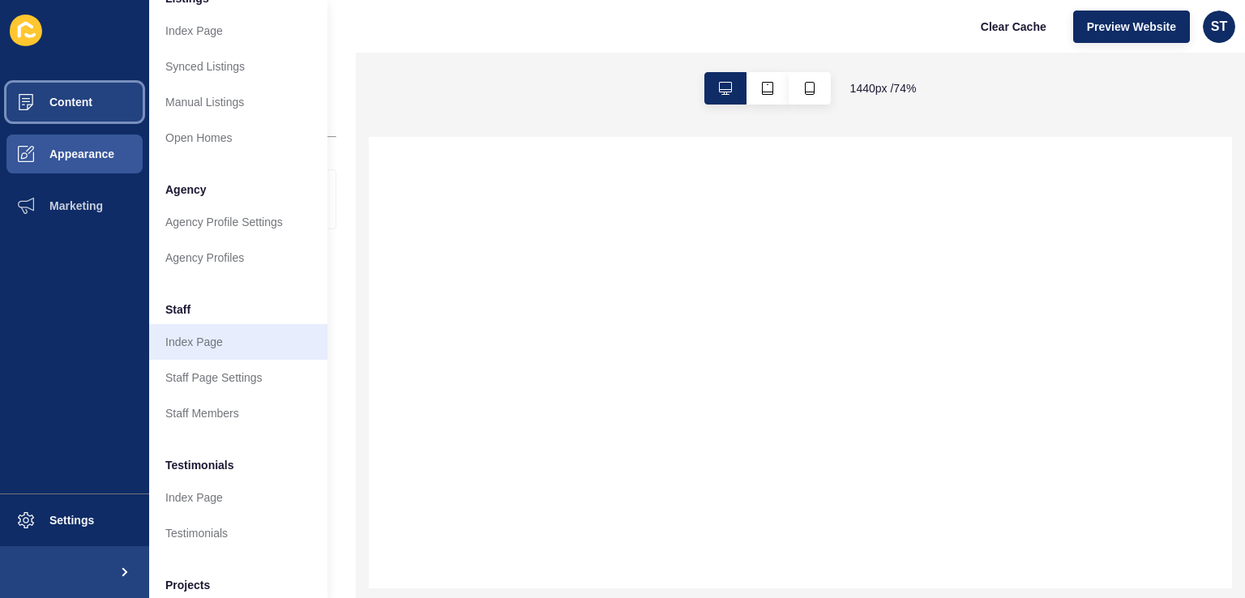
scroll to position [269, 0]
click at [237, 348] on link "Index Page" at bounding box center [238, 342] width 178 height 36
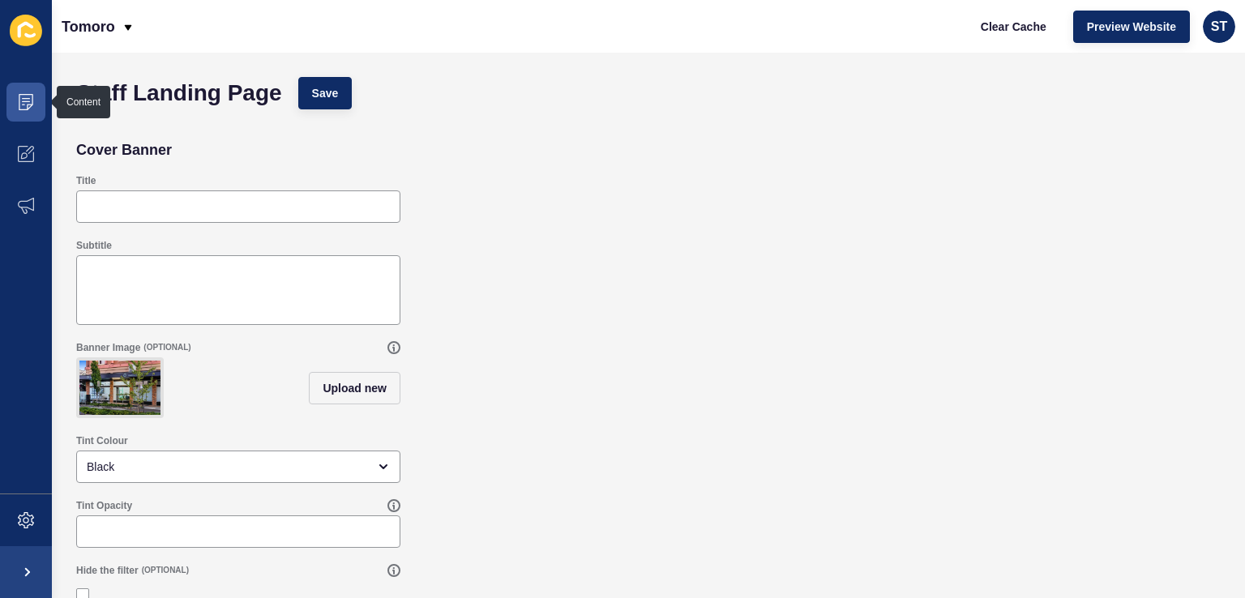
scroll to position [161, 0]
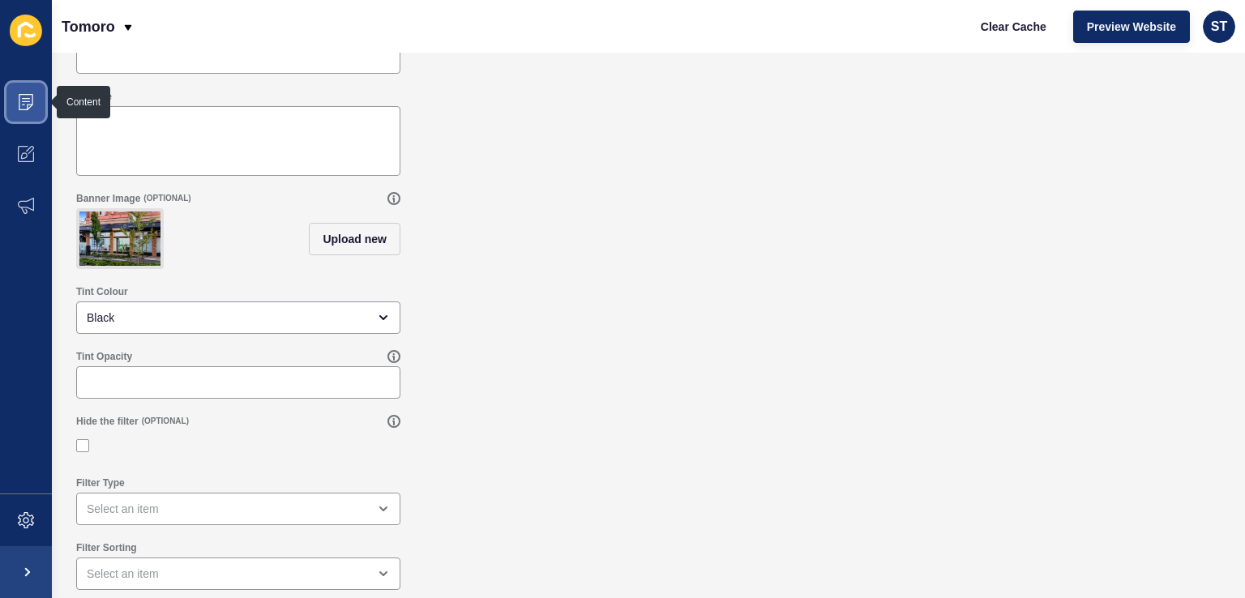
click at [29, 94] on icon at bounding box center [26, 102] width 16 height 16
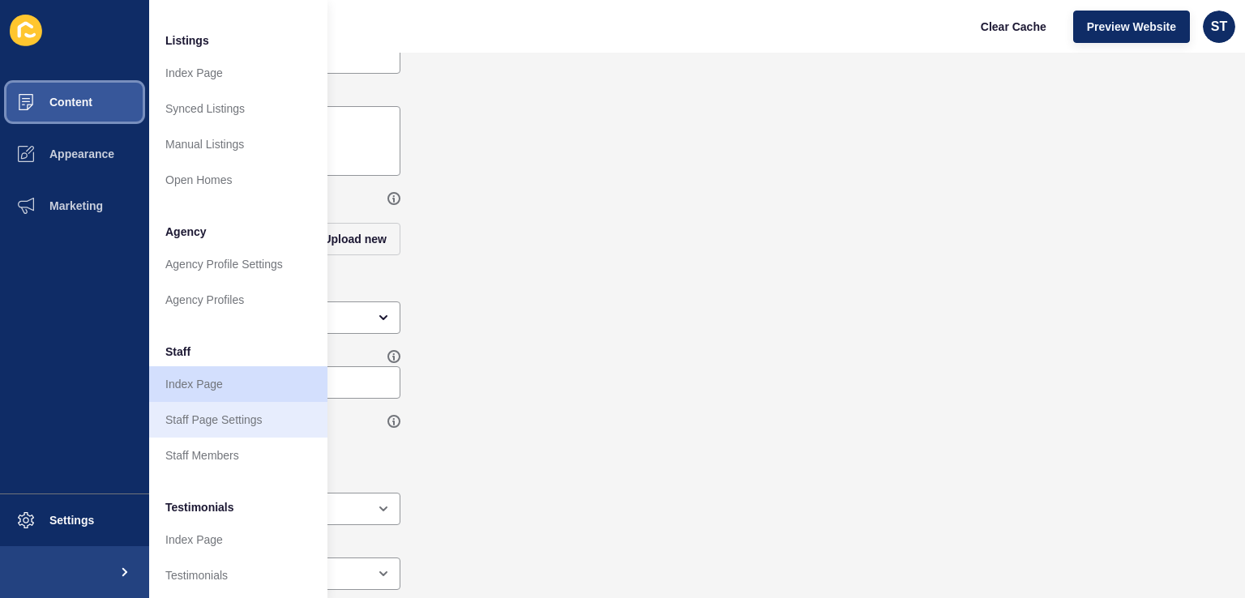
scroll to position [364, 0]
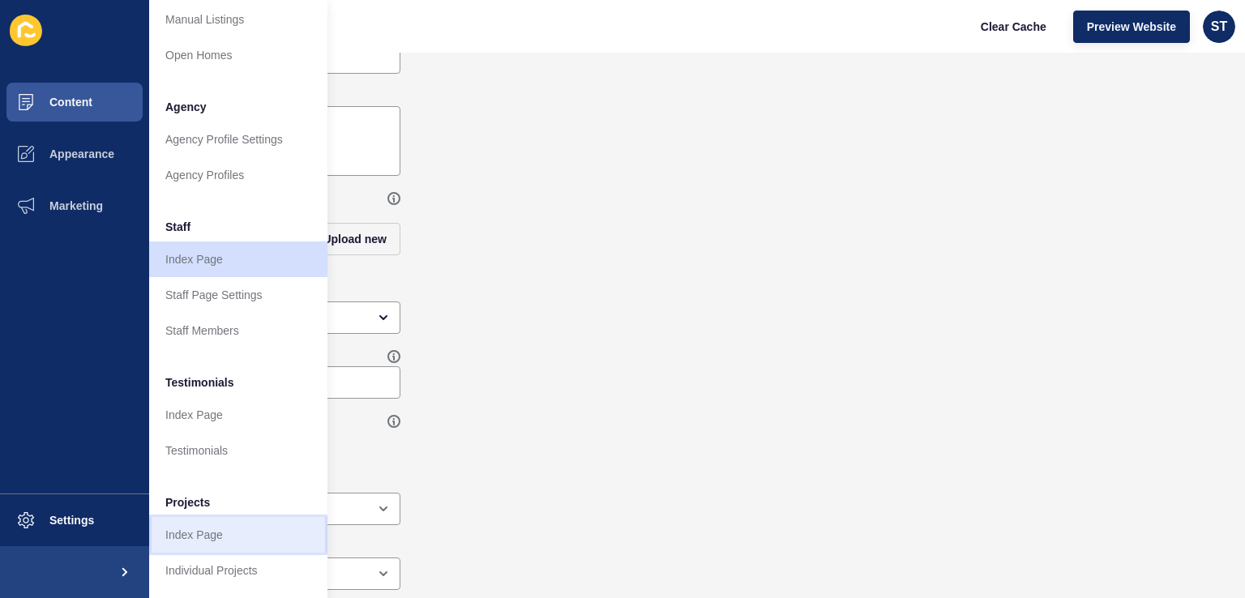
click at [217, 520] on link "Index Page" at bounding box center [238, 535] width 178 height 36
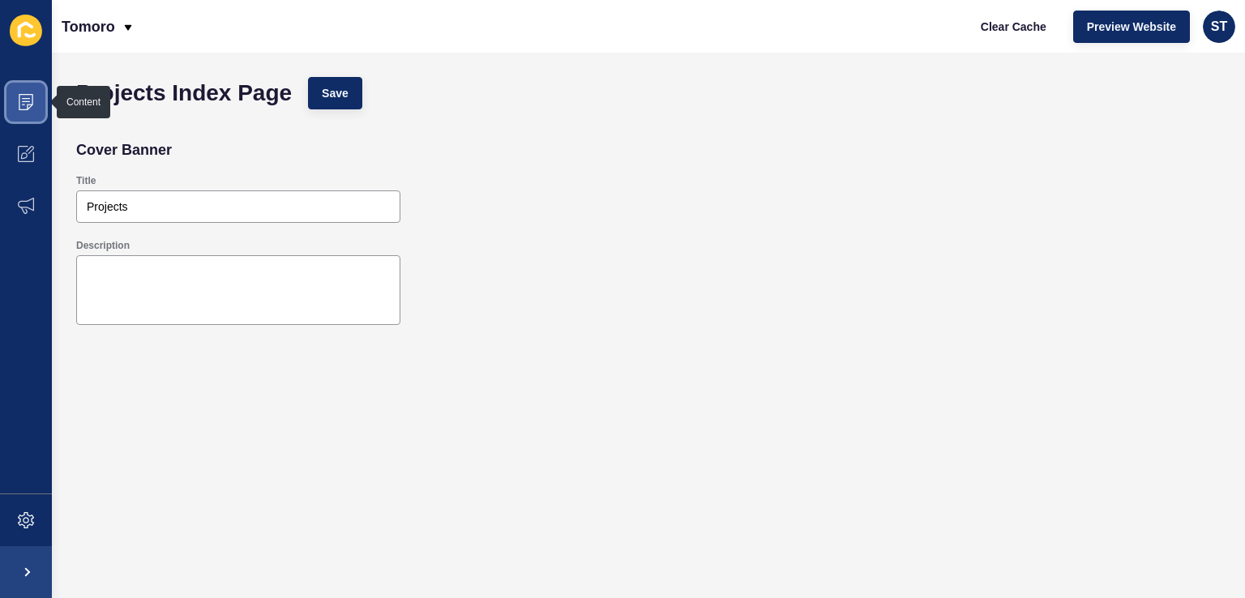
click at [9, 98] on span at bounding box center [26, 102] width 52 height 52
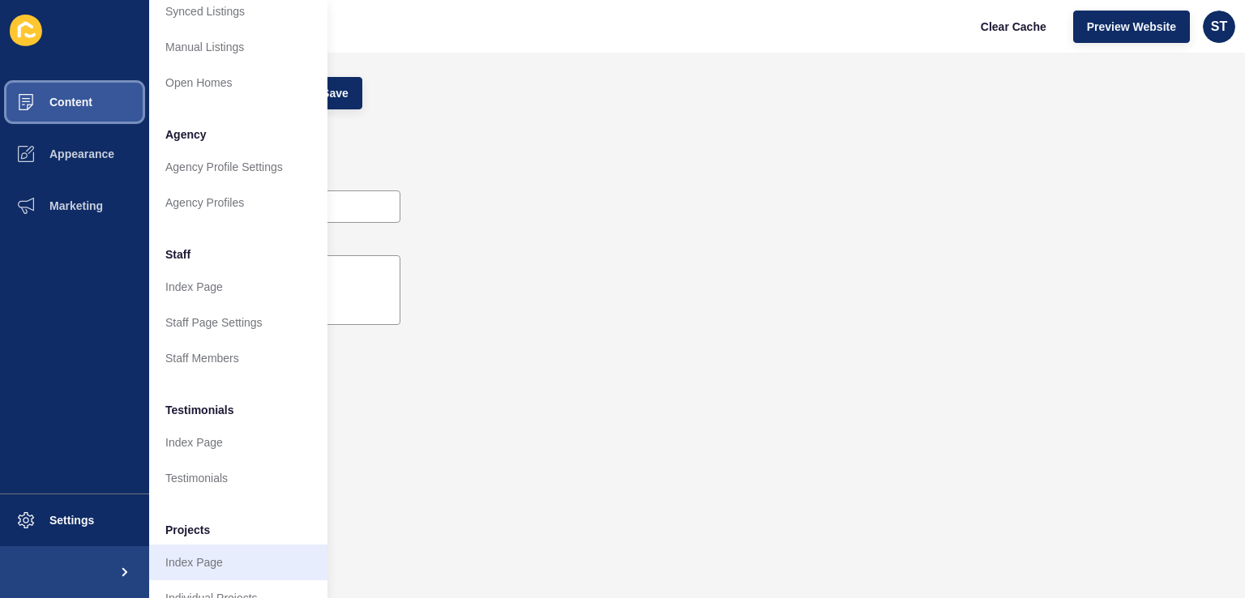
scroll to position [364, 0]
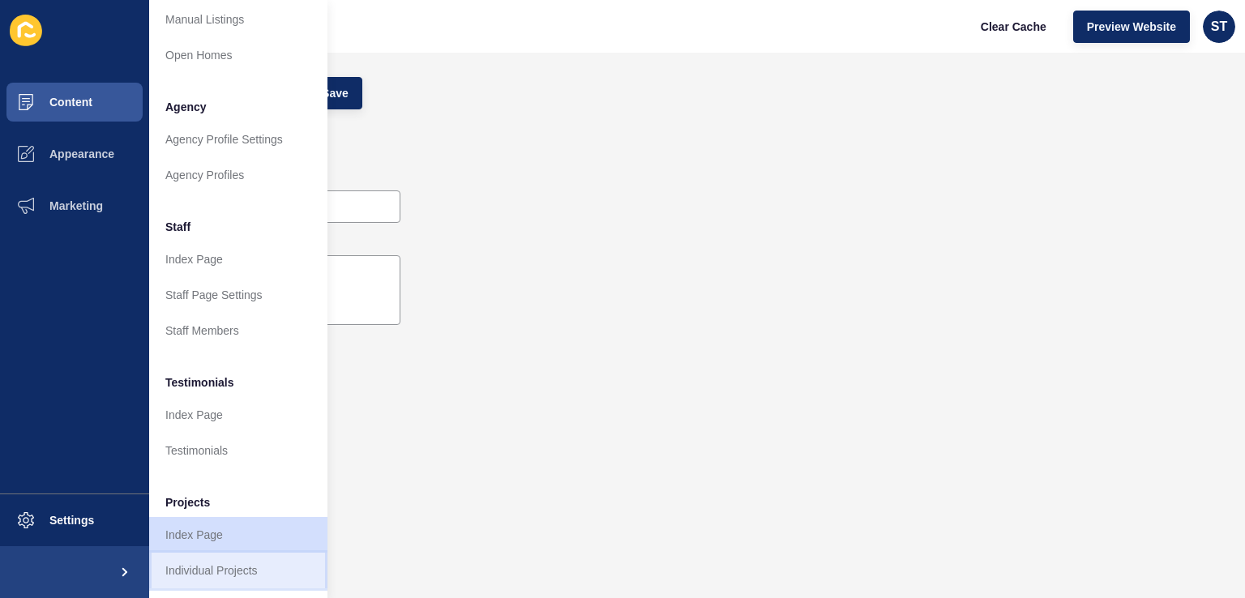
click at [260, 553] on link "Individual Projects" at bounding box center [238, 571] width 178 height 36
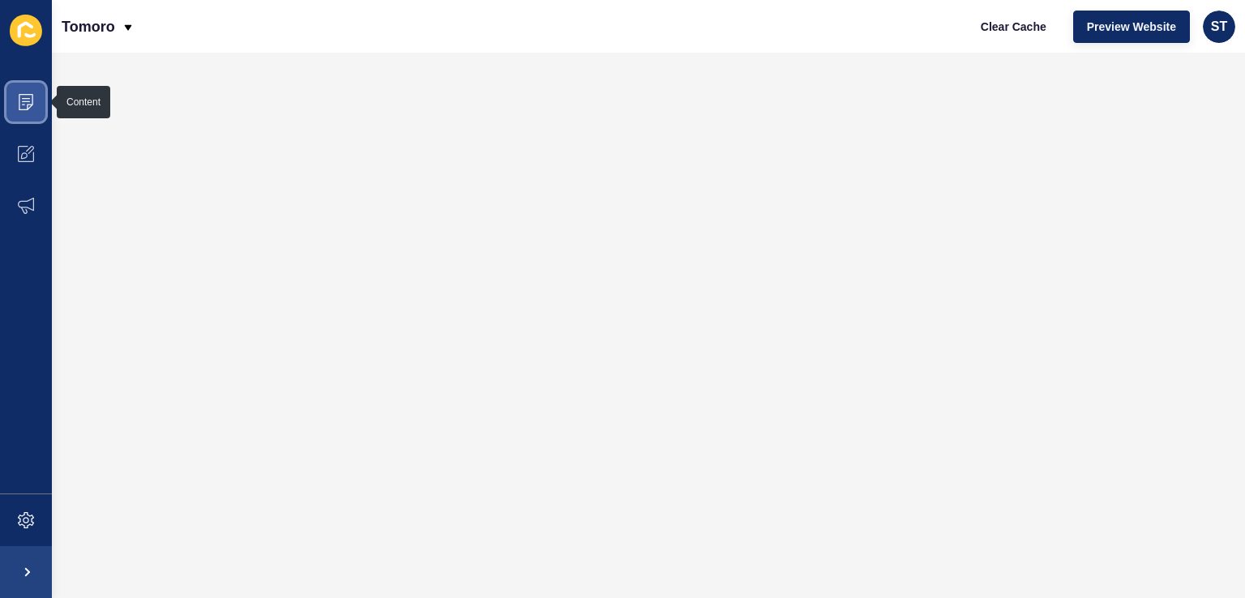
click at [18, 101] on icon at bounding box center [26, 102] width 16 height 16
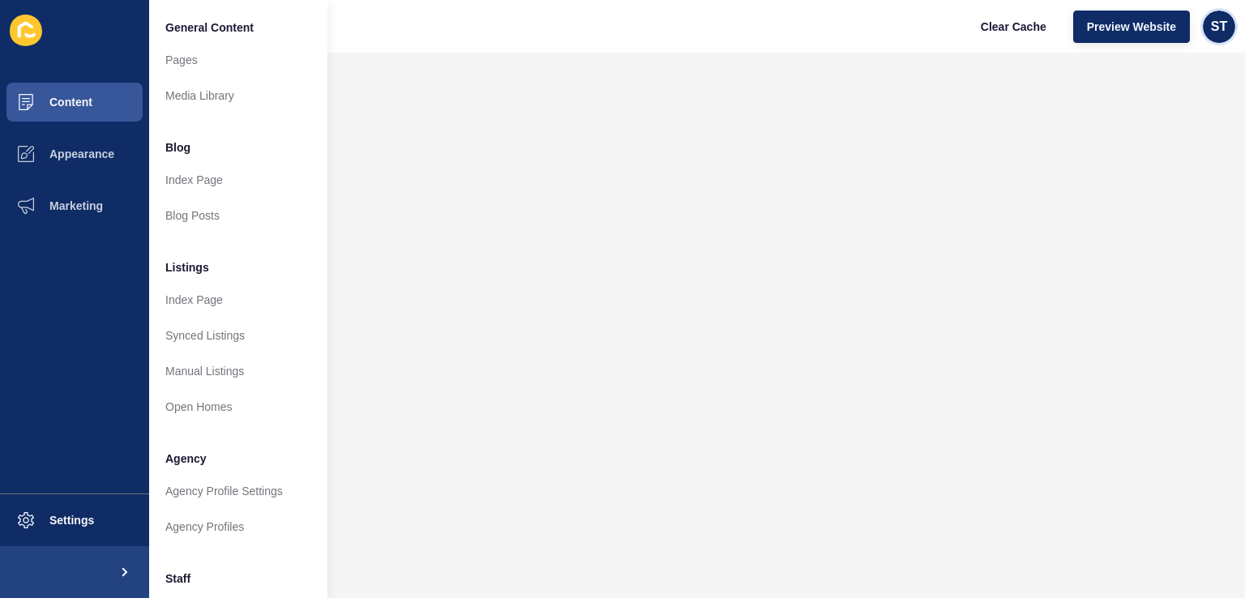
click at [1228, 24] on div "ST" at bounding box center [1219, 27] width 32 height 32
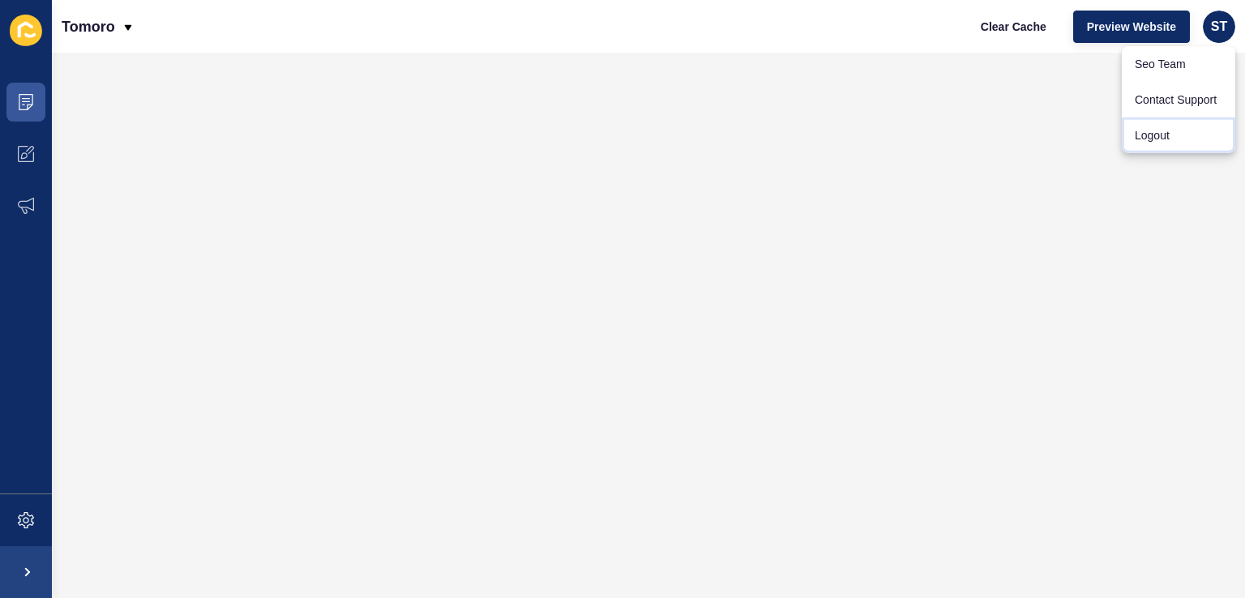
click at [1183, 134] on link "Logout" at bounding box center [1178, 136] width 113 height 36
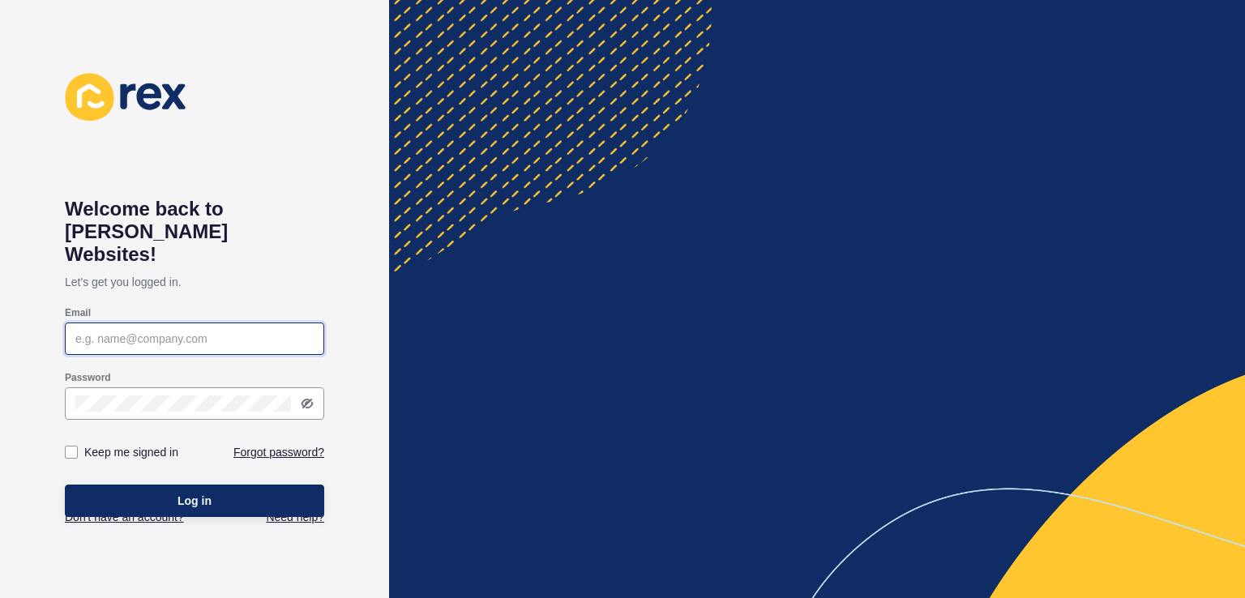
type input "[EMAIL_ADDRESS][DOMAIN_NAME]"
